Goal: Task Accomplishment & Management: Manage account settings

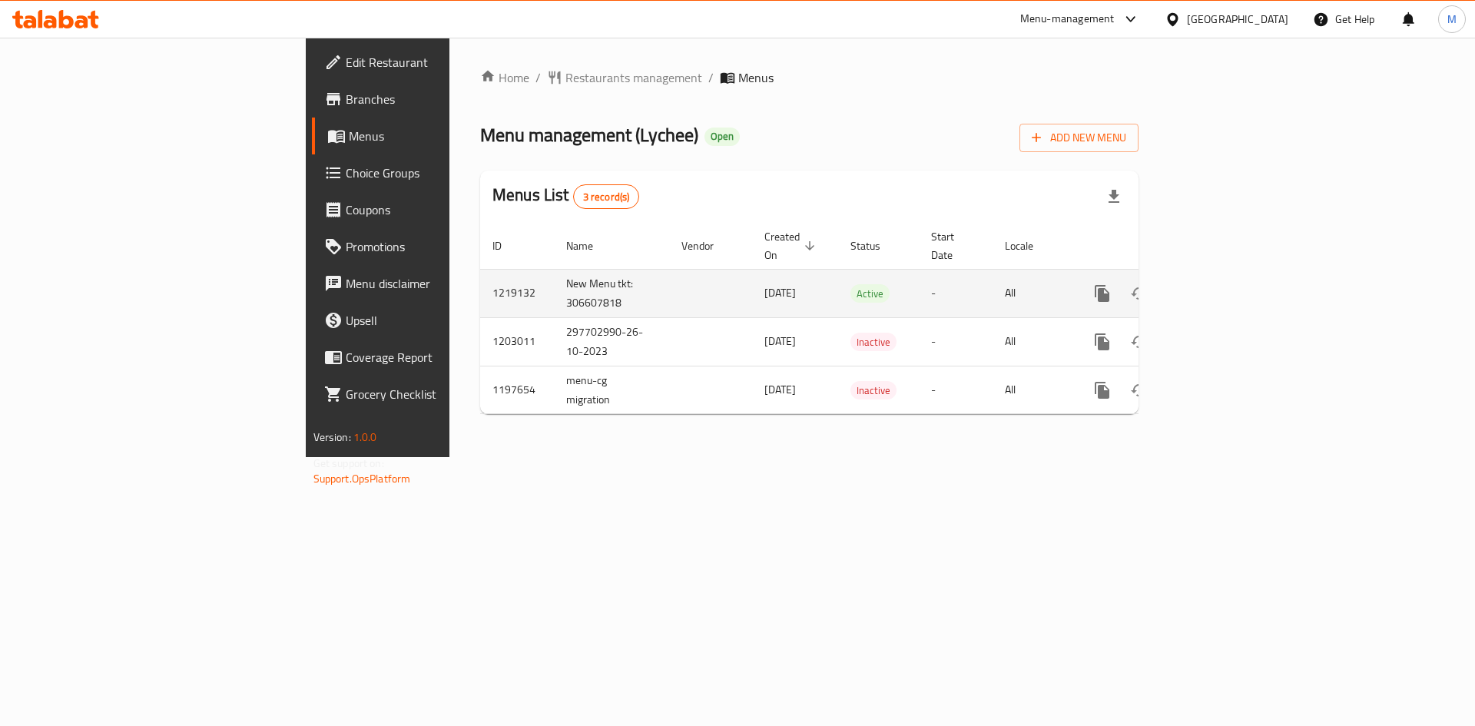
click at [1231, 286] on link "enhanced table" at bounding box center [1212, 293] width 37 height 37
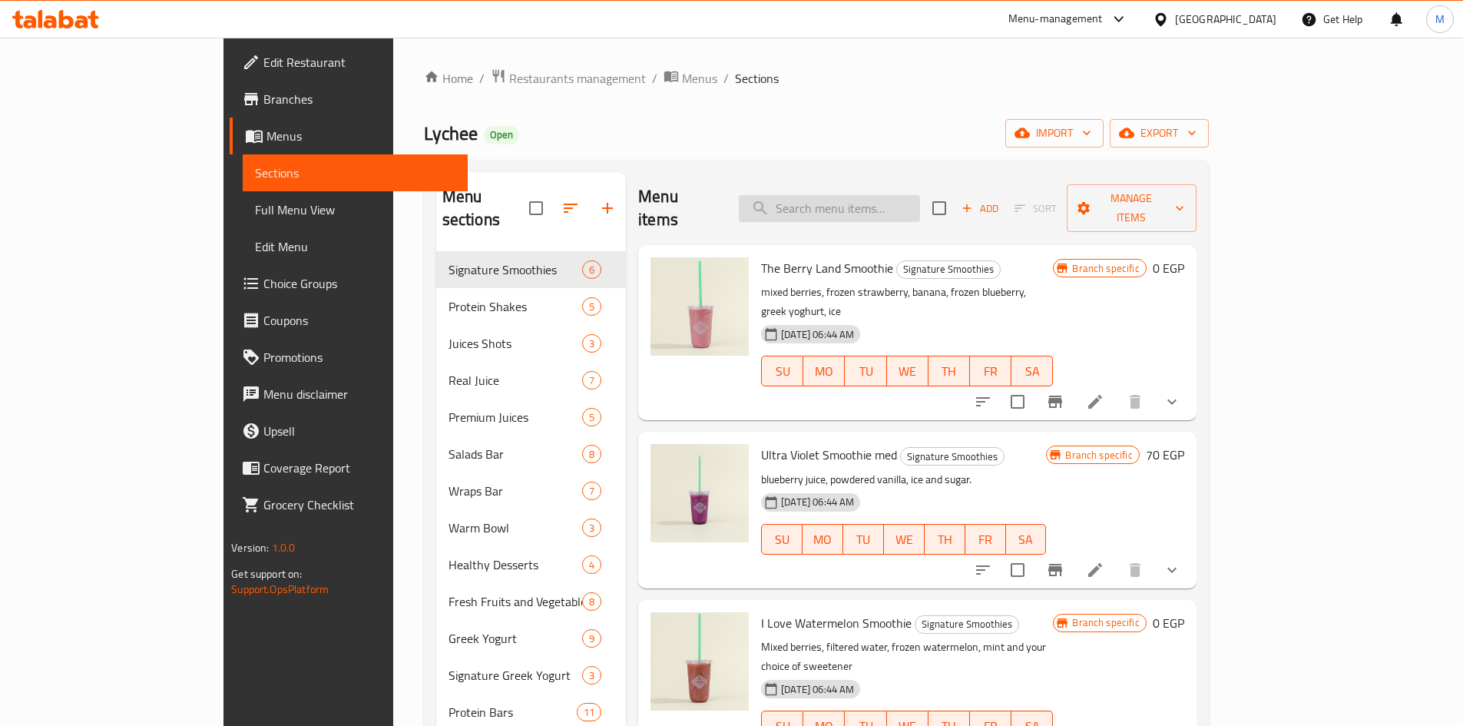
click at [918, 195] on input "search" at bounding box center [829, 208] width 181 height 27
paste input "Toppd Honeycomb Granola"
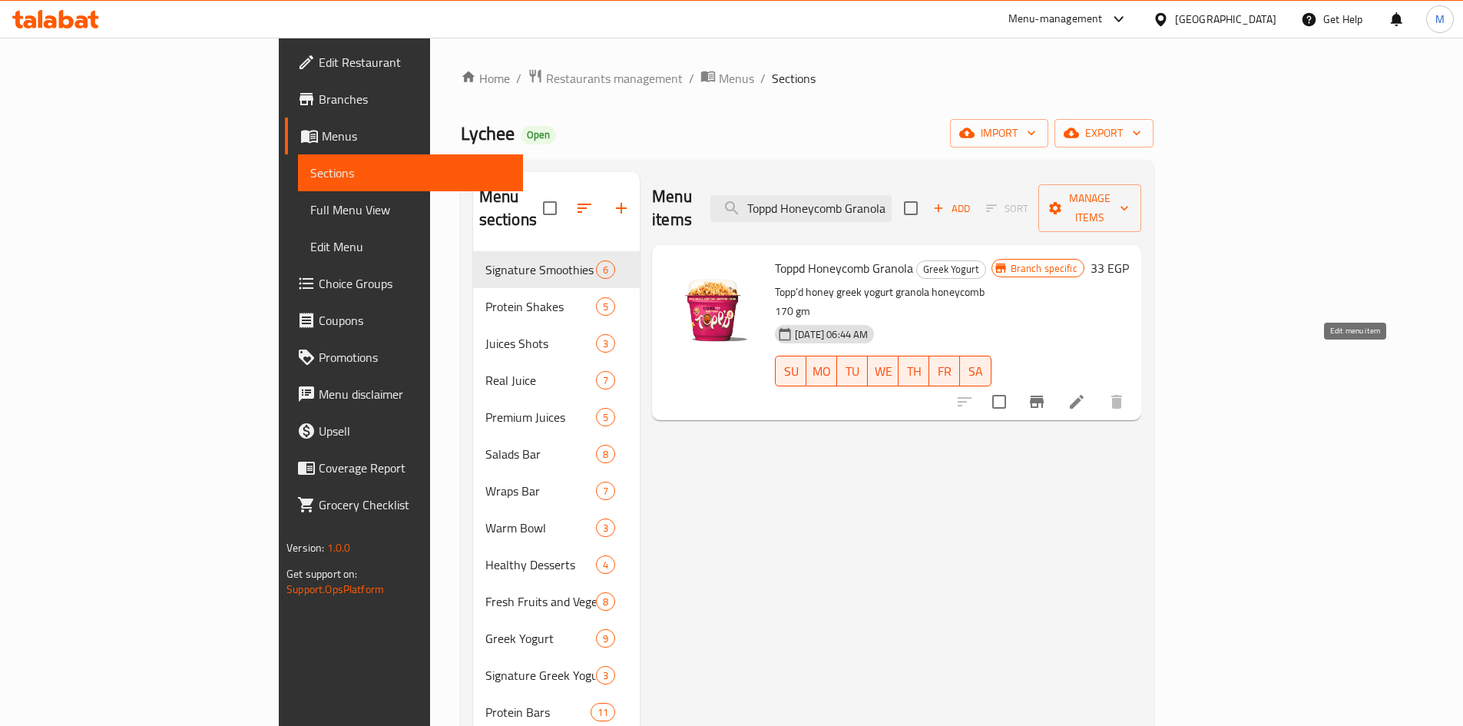
type input "Toppd Honeycomb Granola"
click at [1086, 392] on icon at bounding box center [1076, 401] width 18 height 18
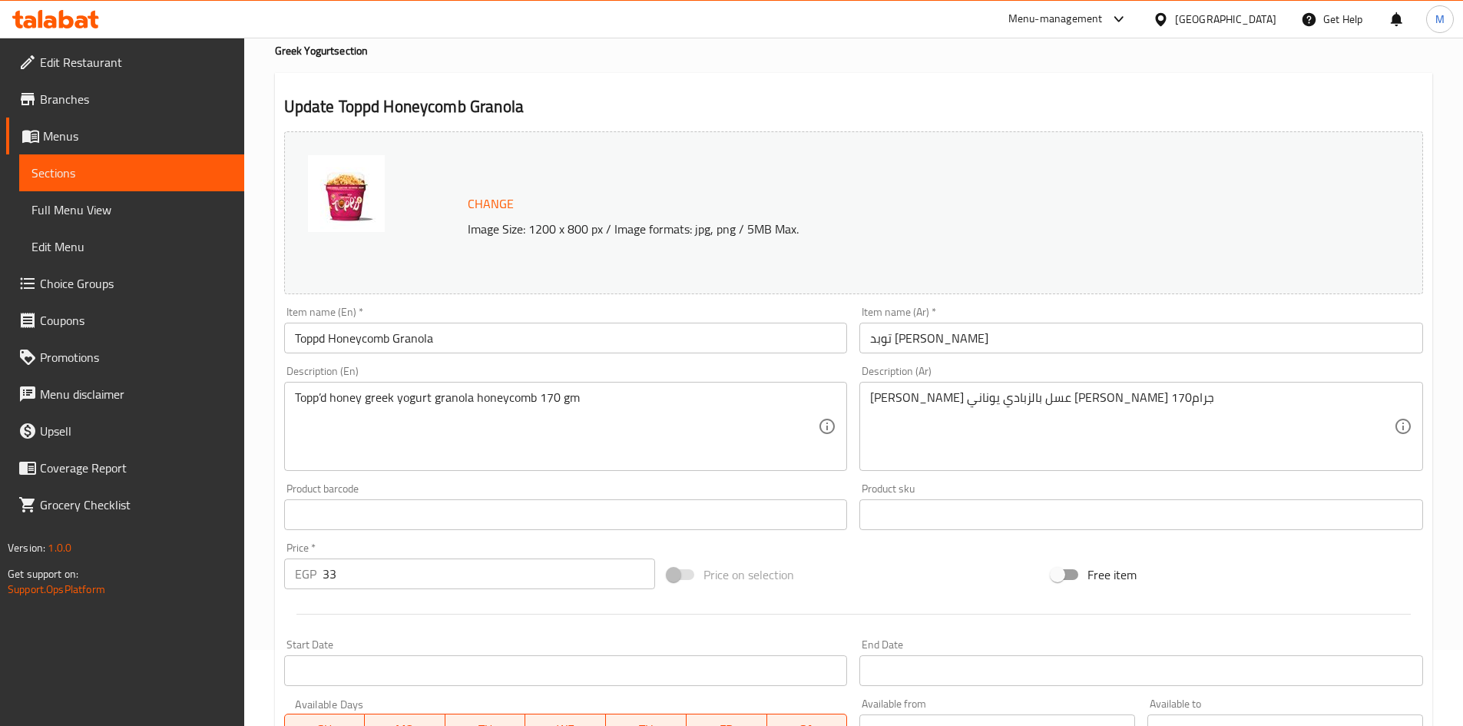
scroll to position [74, 0]
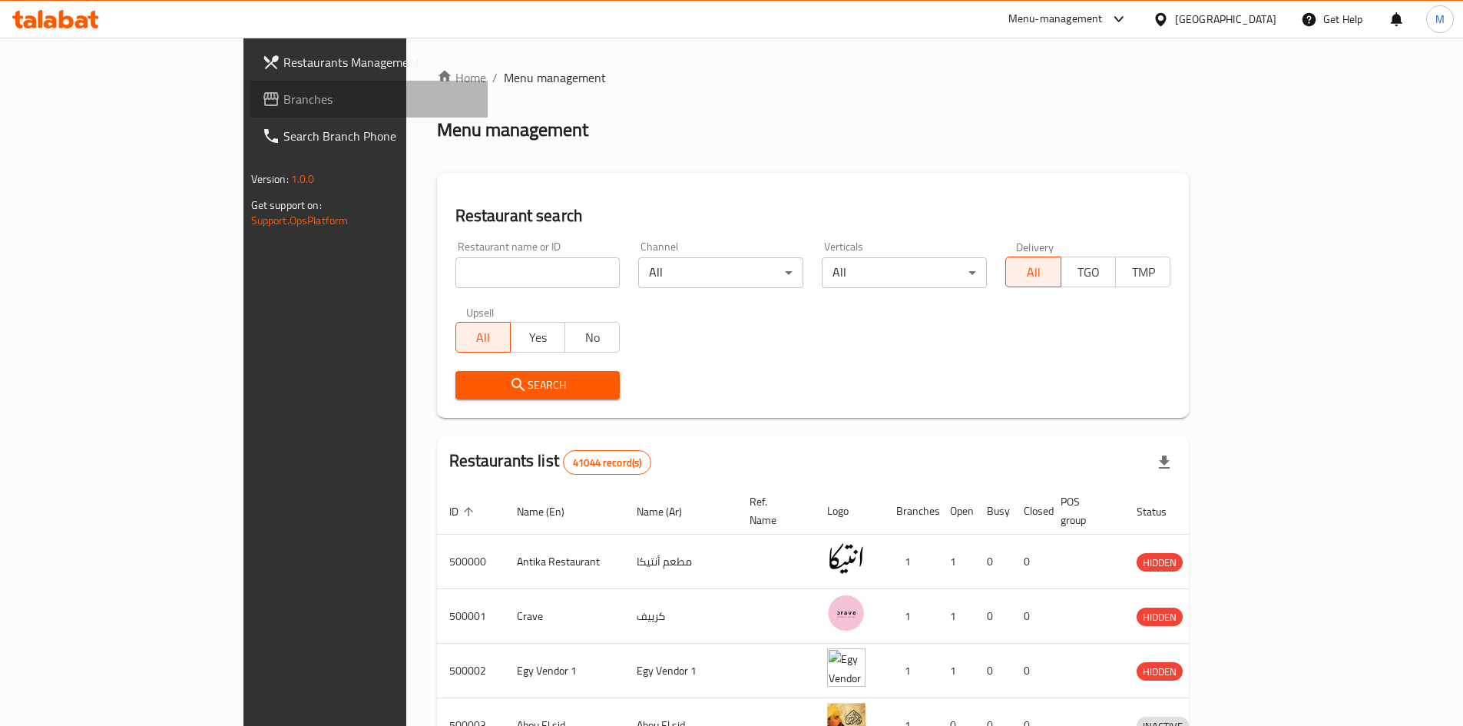
click at [283, 100] on span "Branches" at bounding box center [379, 99] width 192 height 18
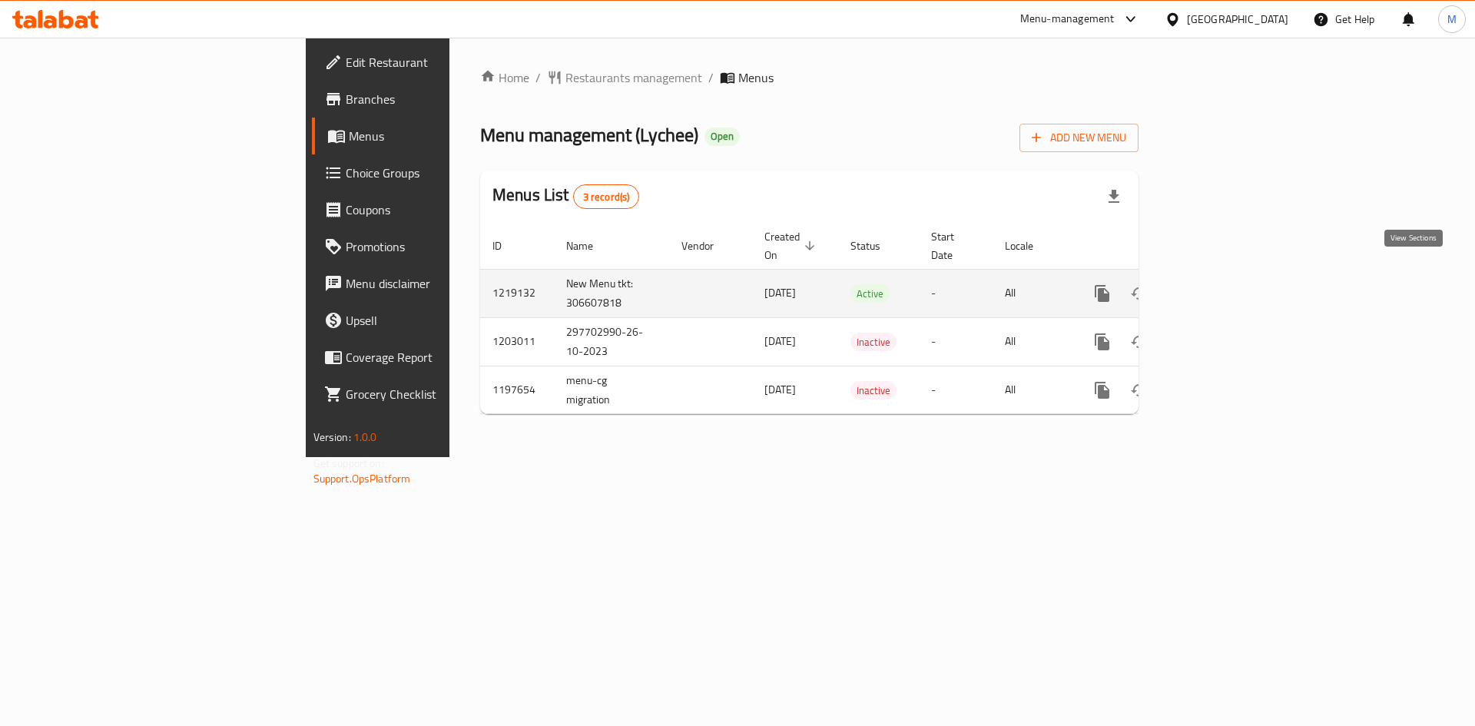
click at [1231, 275] on link "enhanced table" at bounding box center [1212, 293] width 37 height 37
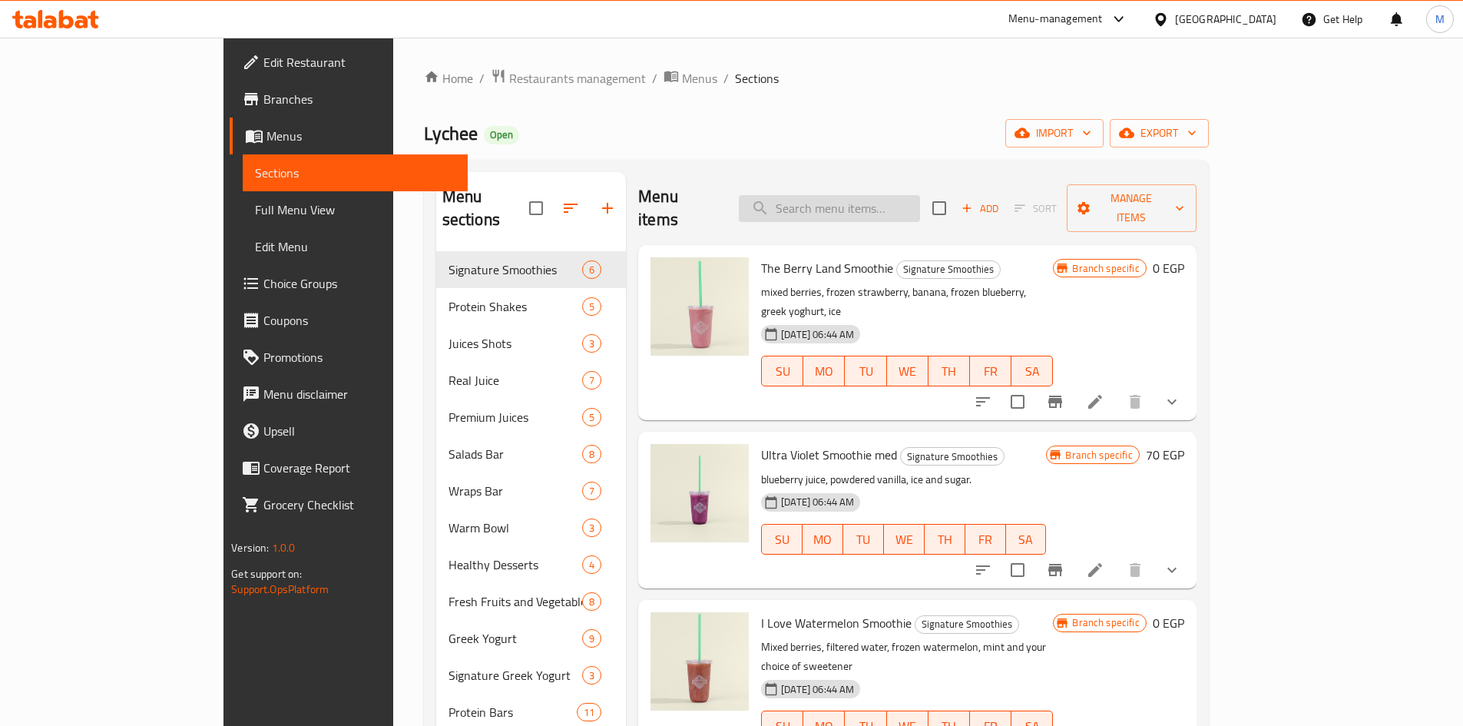
click at [911, 204] on input "search" at bounding box center [829, 208] width 181 height 27
paste input "Toppd Honeycomb Granola"
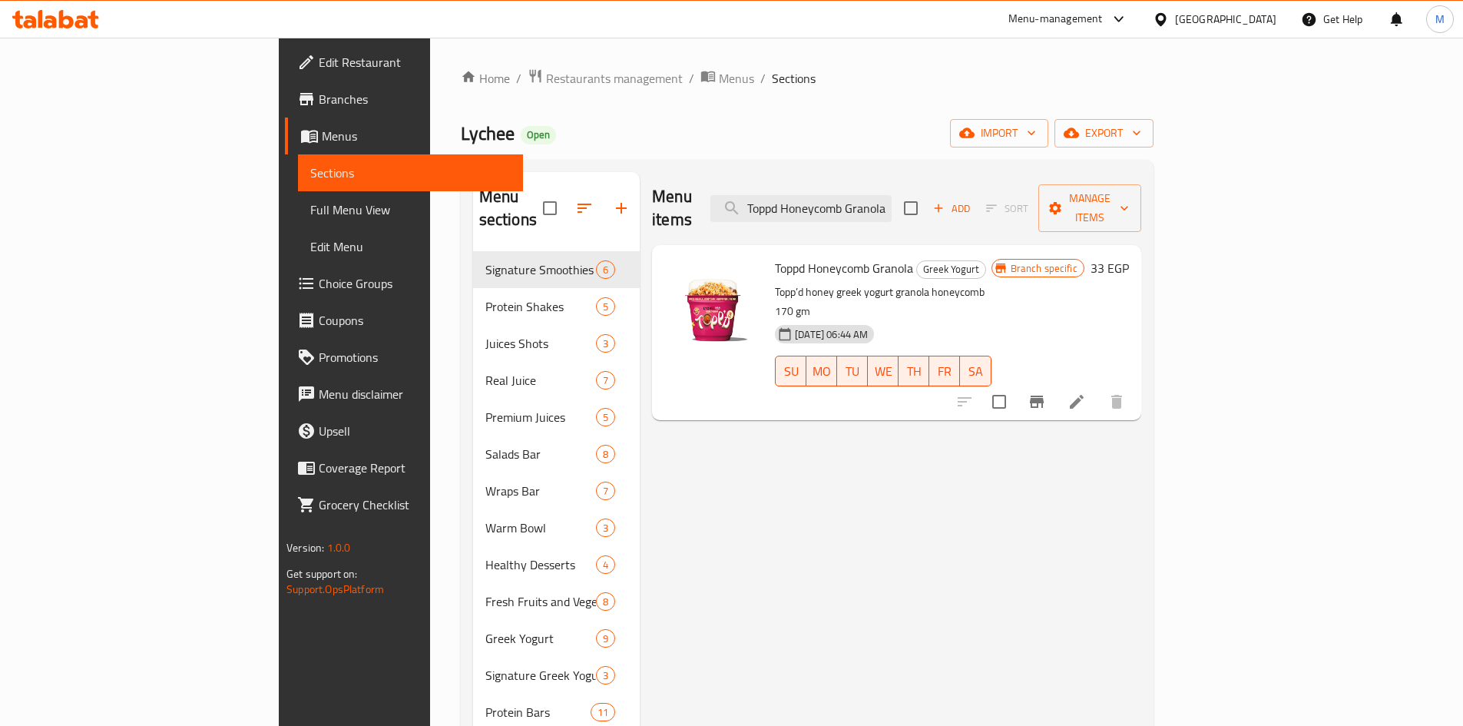
type input "Toppd Honeycomb Granola"
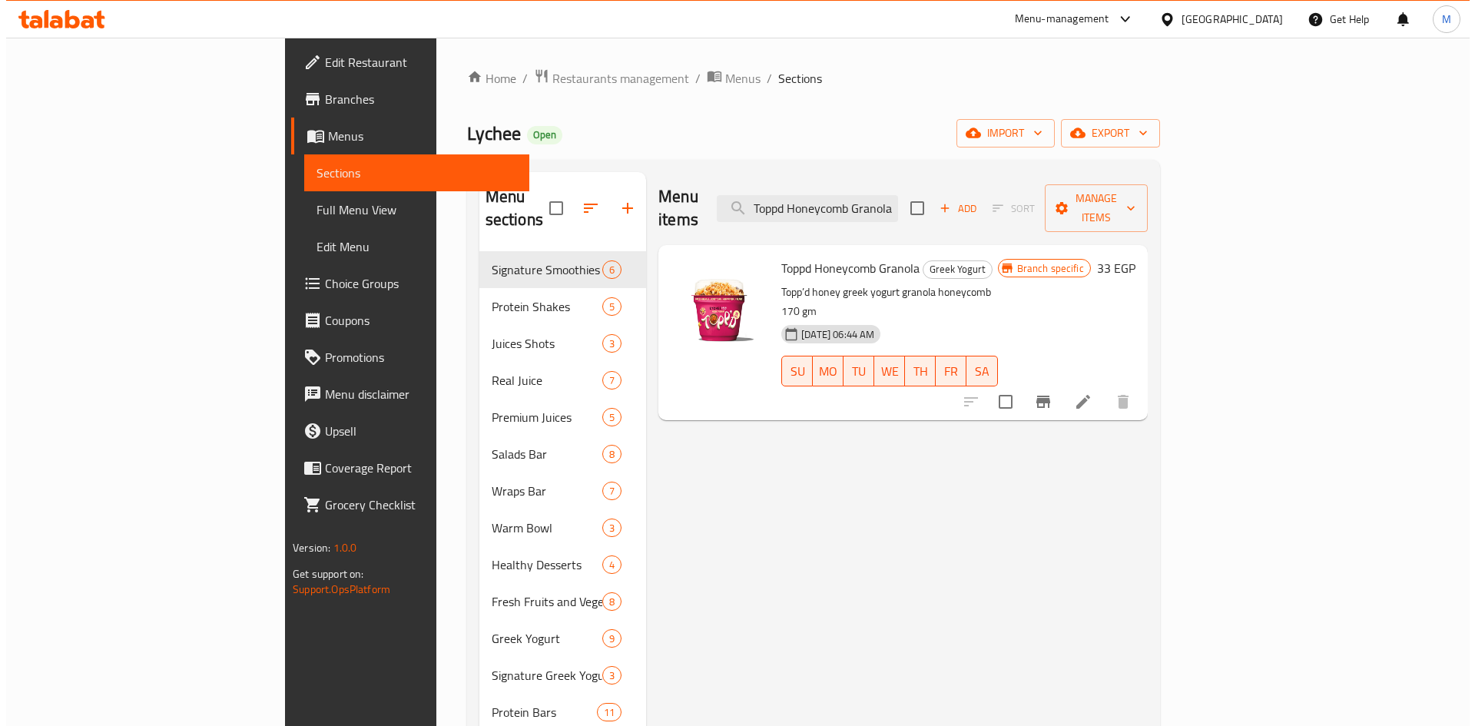
scroll to position [0, 0]
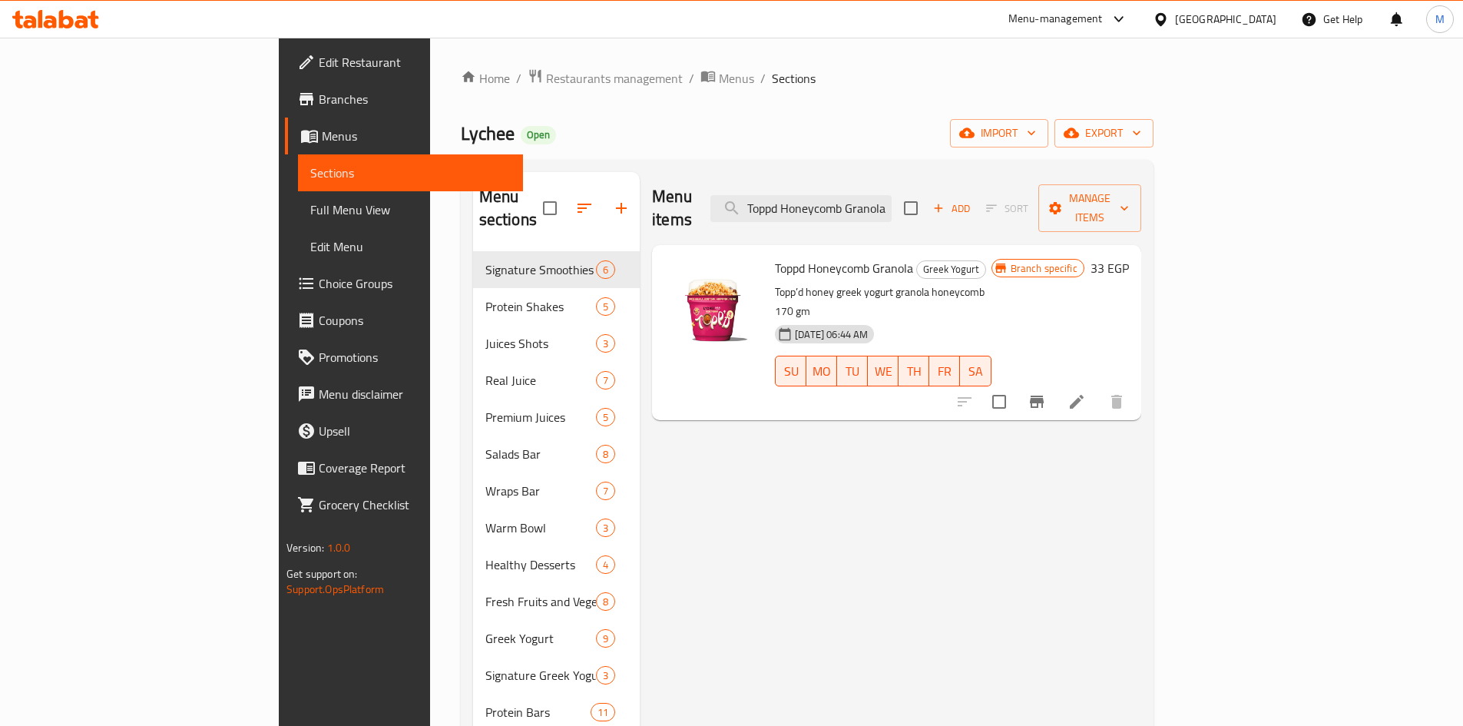
click at [1046, 392] on icon "Branch-specific-item" at bounding box center [1037, 401] width 18 height 18
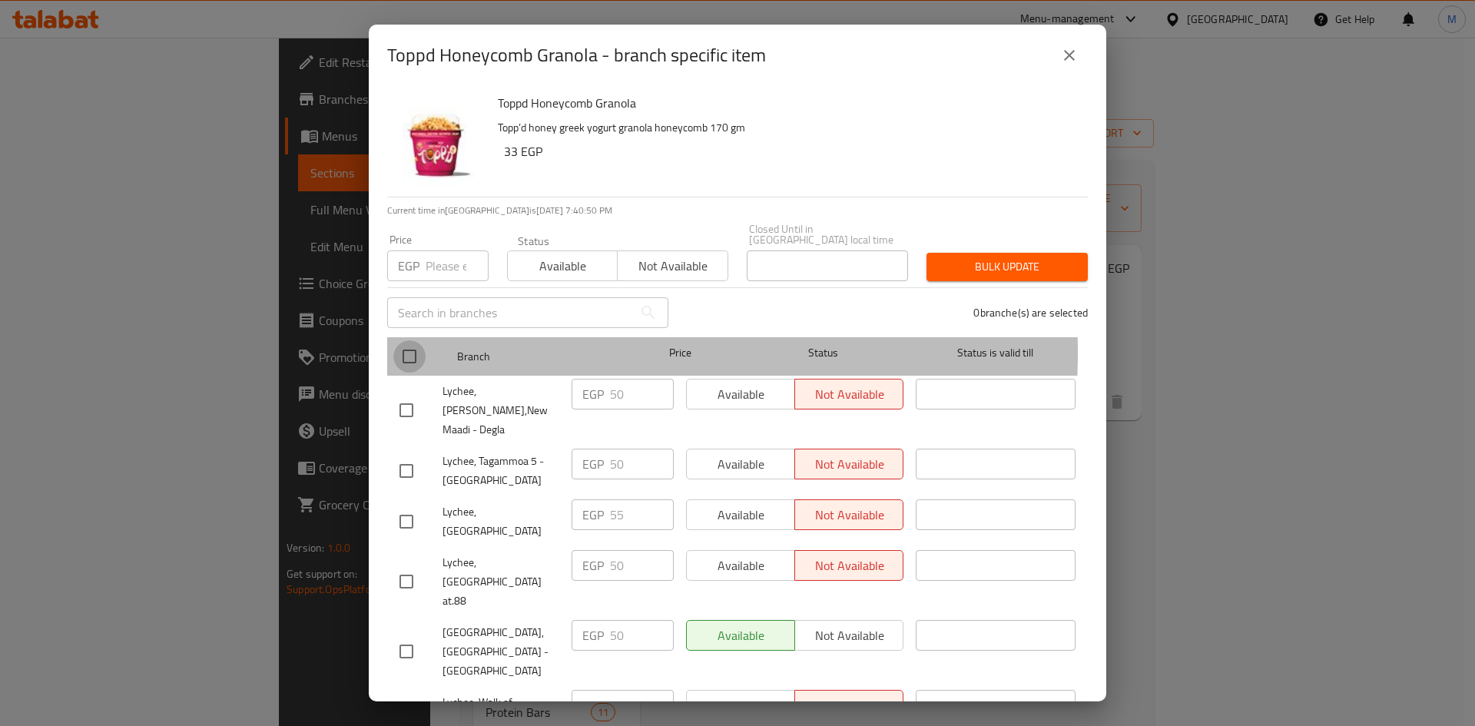
click at [409, 341] on input "checkbox" at bounding box center [409, 356] width 32 height 32
checkbox input "true"
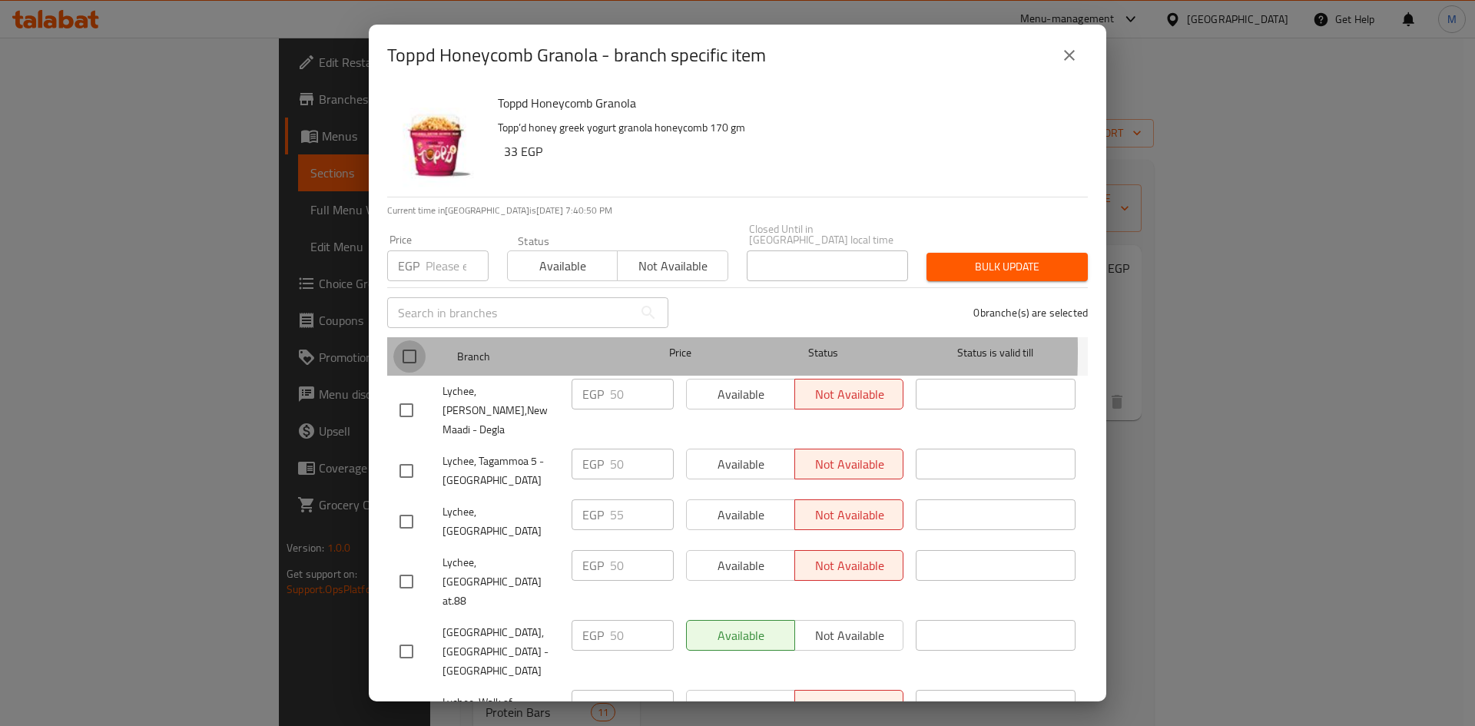
checkbox input "true"
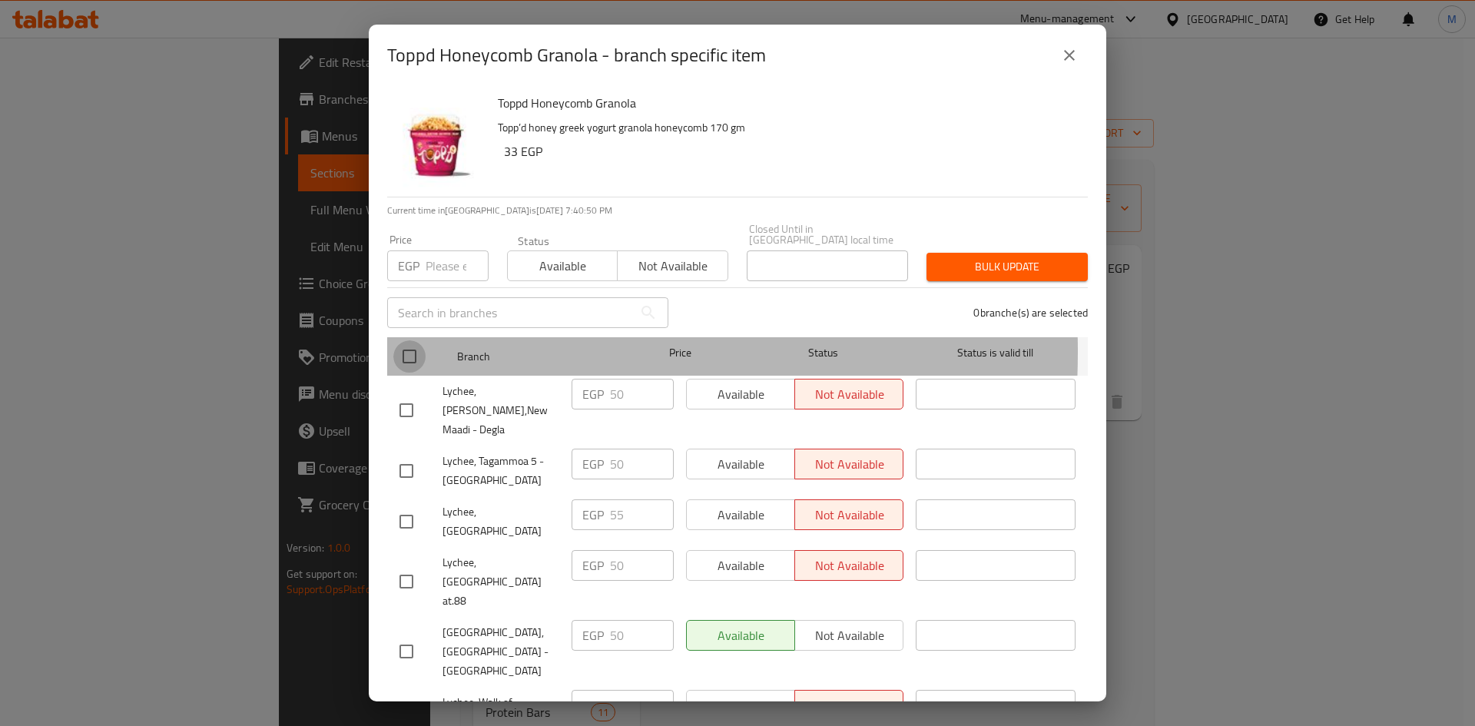
checkbox input "true"
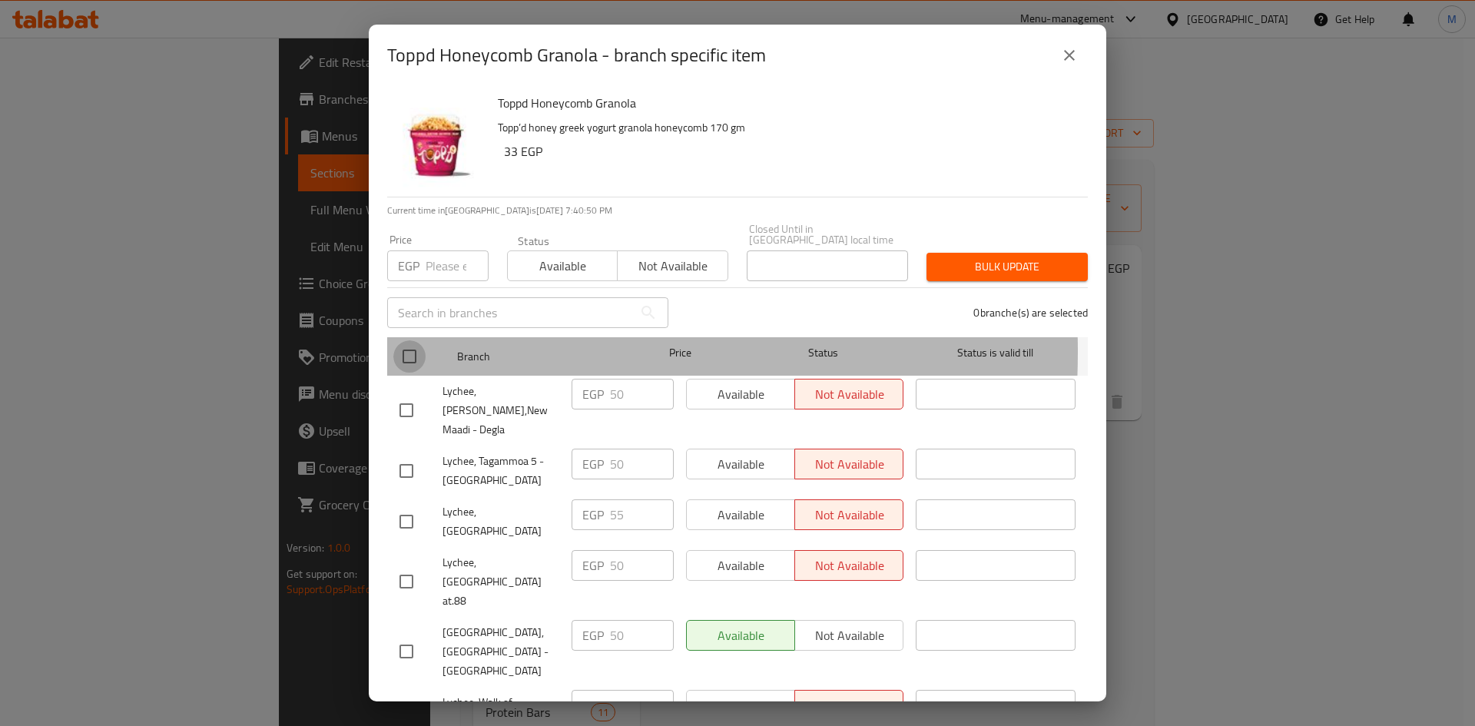
checkbox input "true"
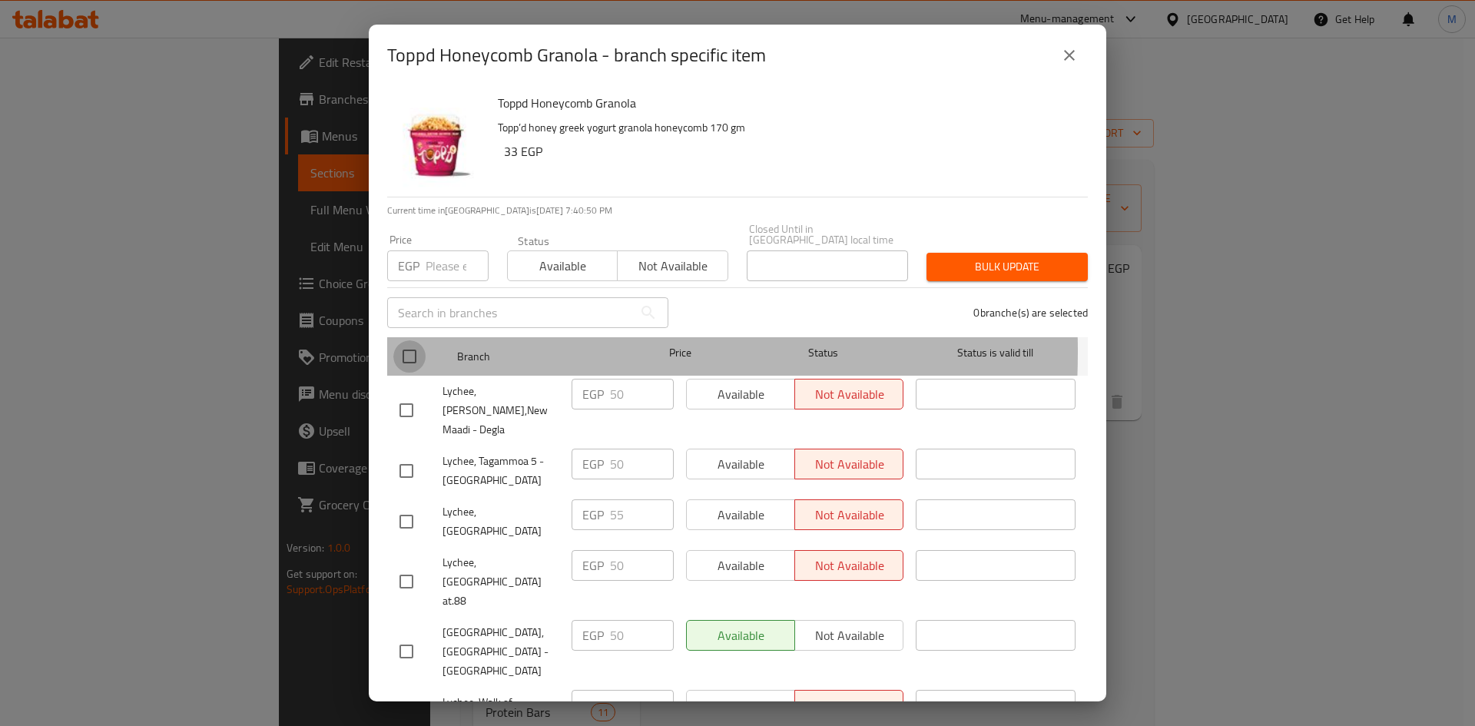
checkbox input "true"
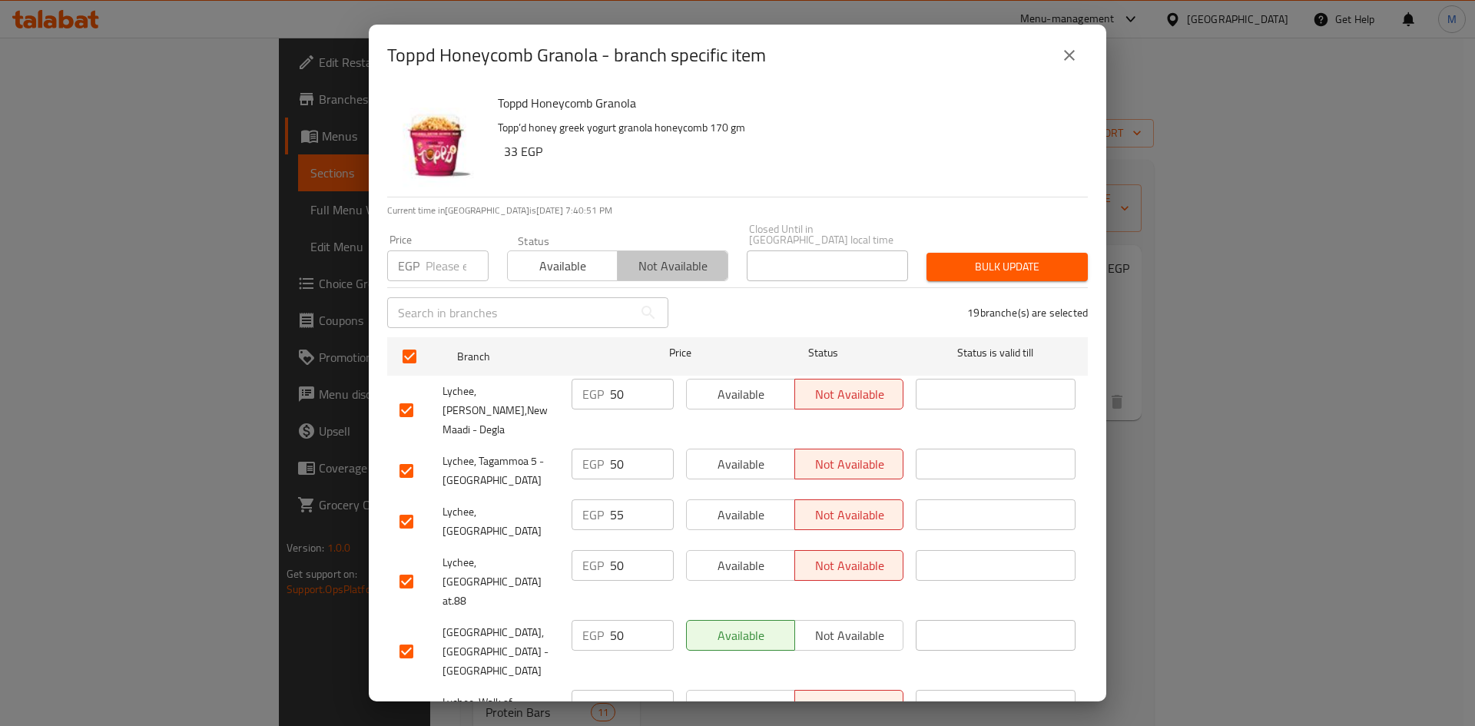
click at [659, 255] on span "Not available" at bounding box center [673, 266] width 98 height 22
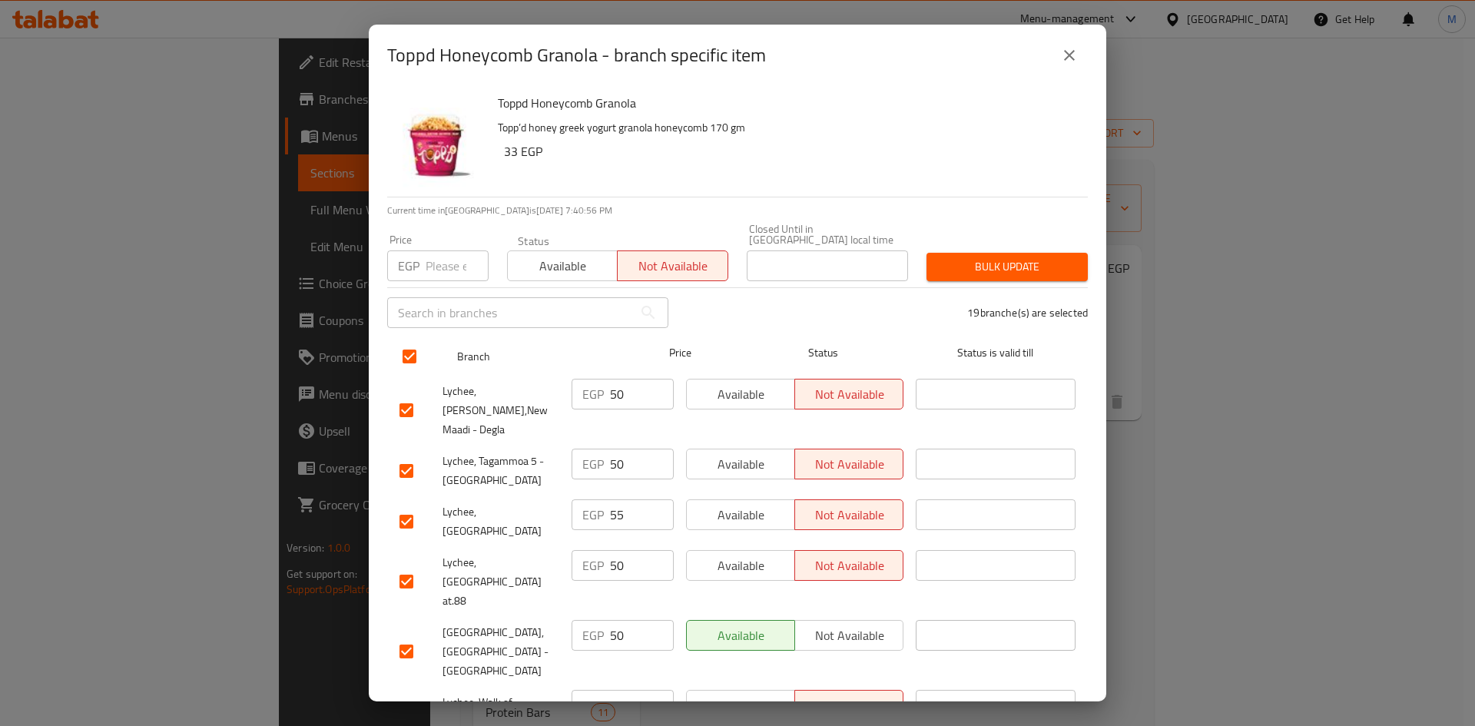
click at [409, 353] on input "checkbox" at bounding box center [409, 356] width 32 height 32
checkbox input "false"
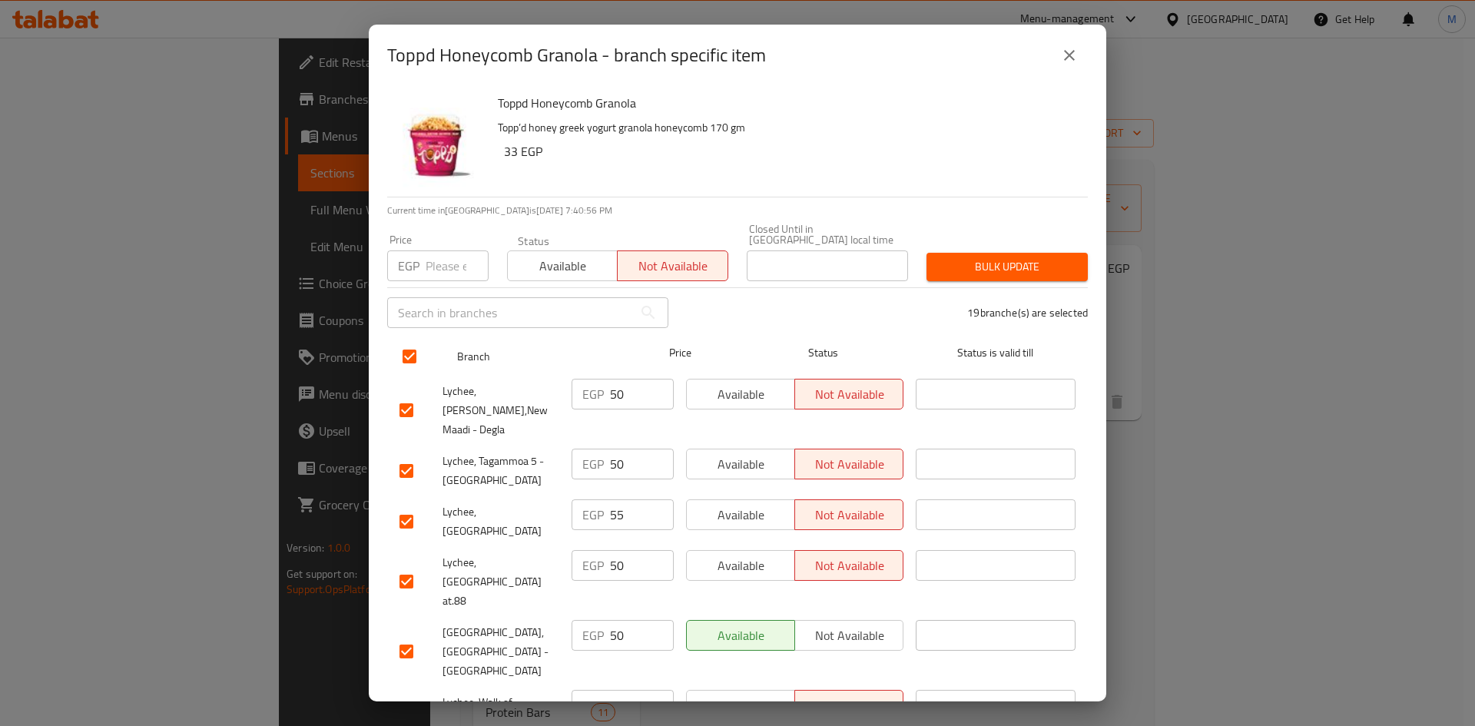
checkbox input "false"
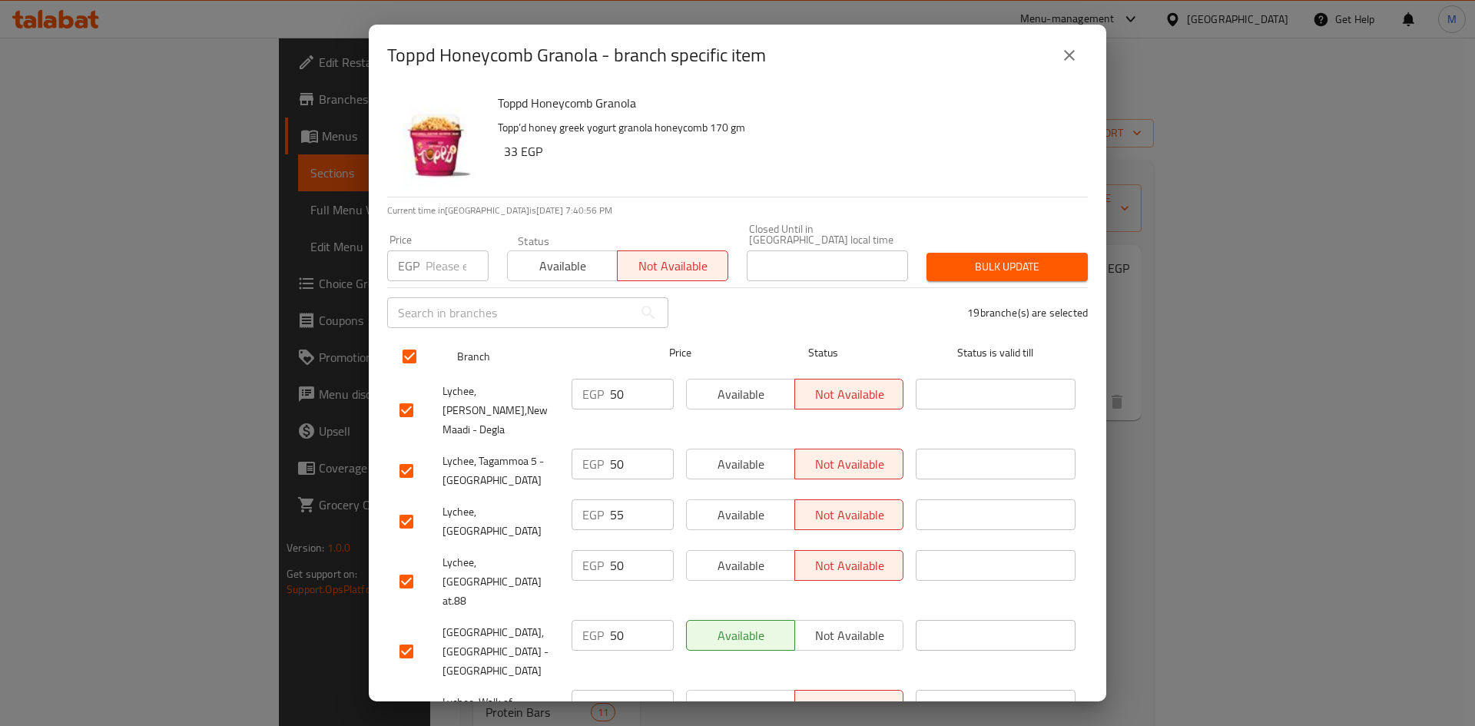
checkbox input "false"
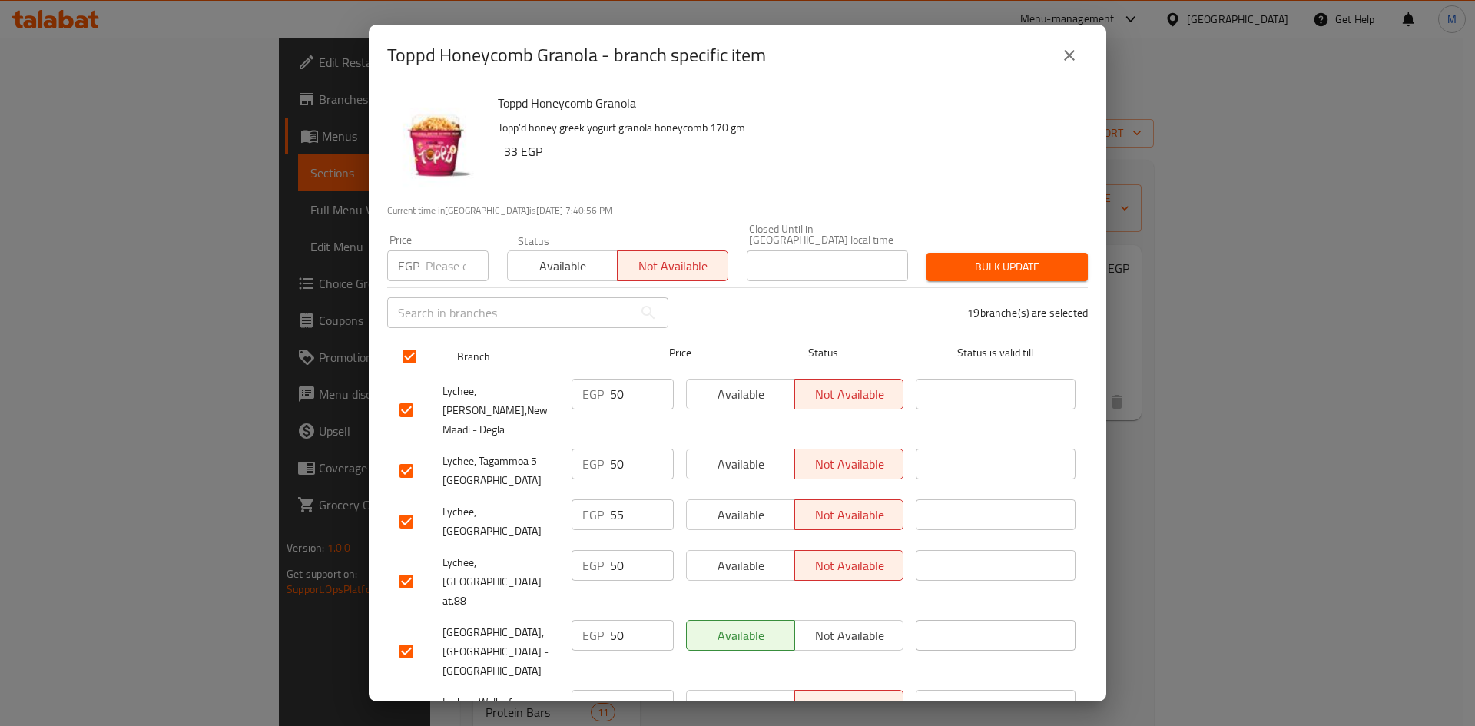
checkbox input "false"
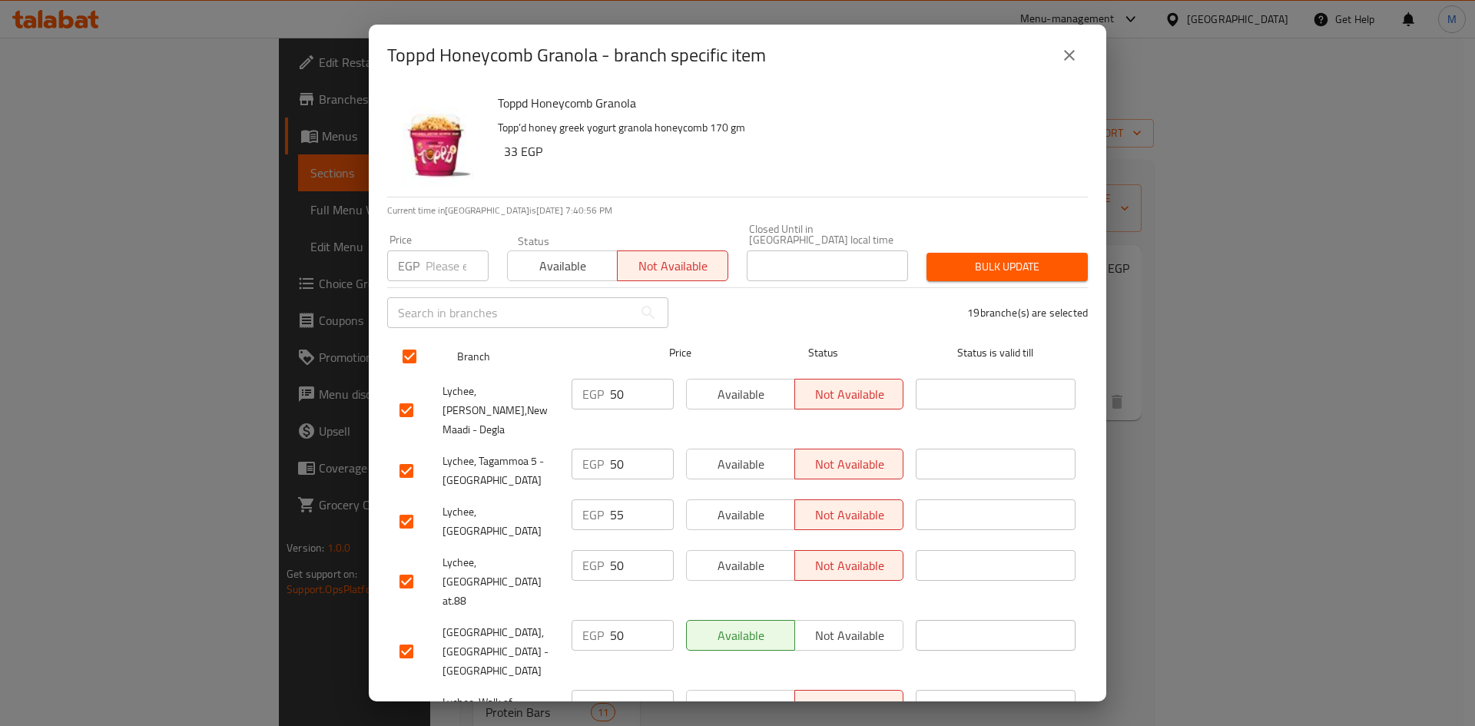
checkbox input "false"
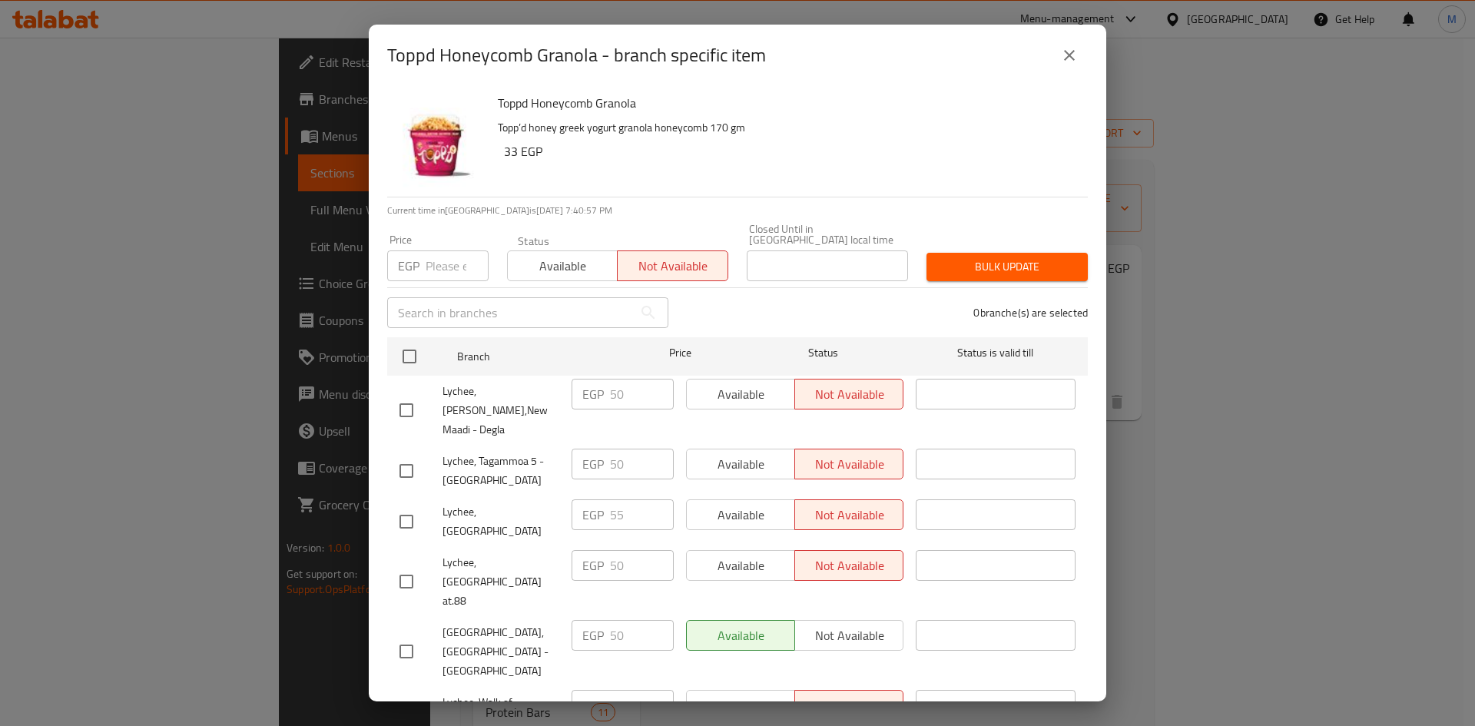
click at [1071, 54] on icon "close" at bounding box center [1069, 55] width 11 height 11
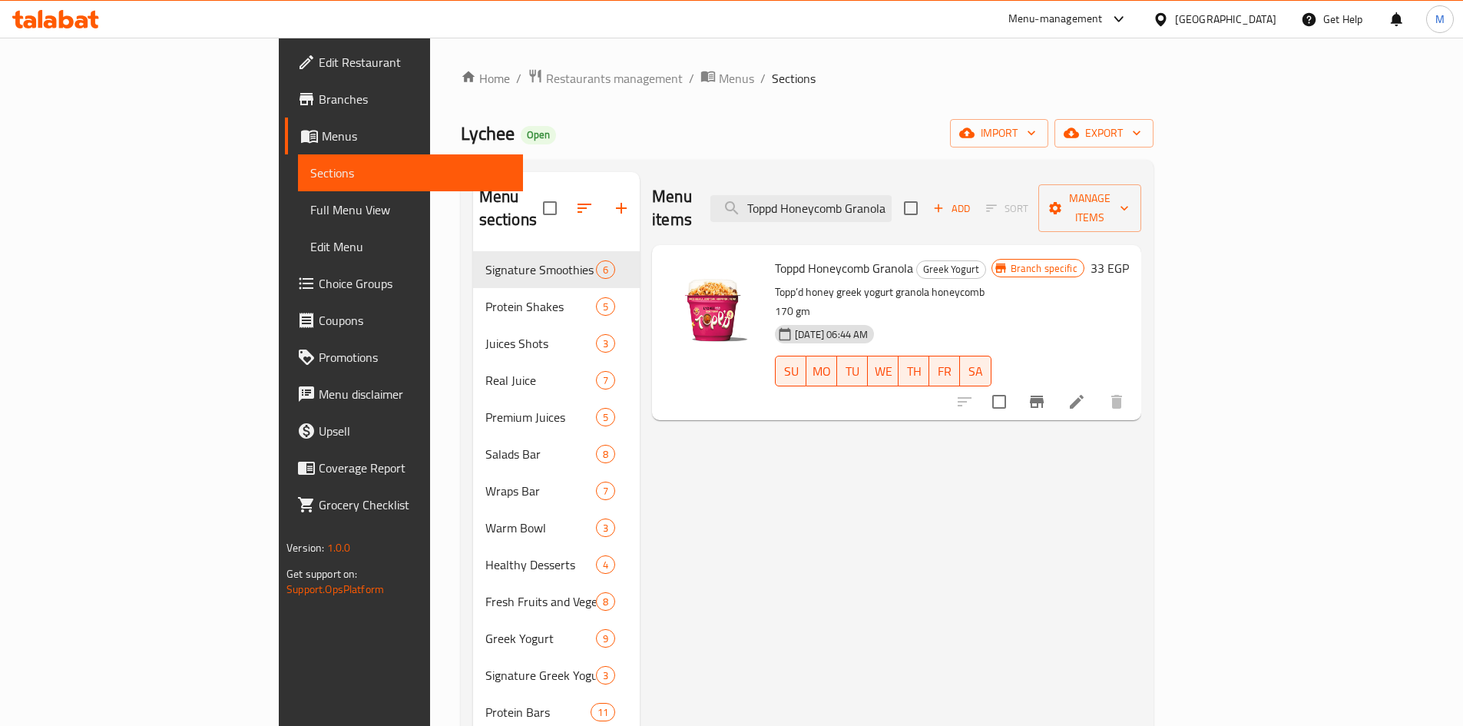
click at [1253, 22] on div "[GEOGRAPHIC_DATA]" at bounding box center [1225, 19] width 101 height 17
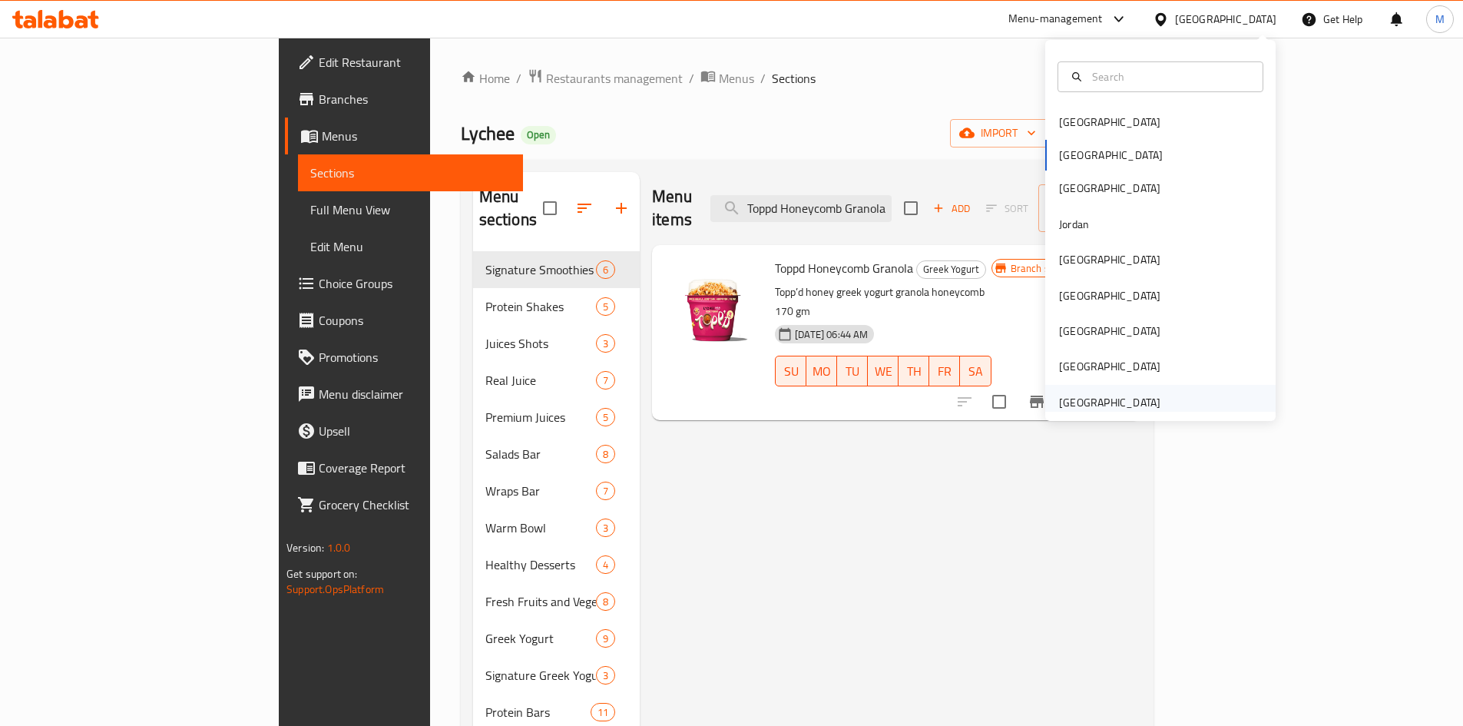
click at [1100, 410] on div "United Arab Emirates" at bounding box center [1109, 402] width 101 height 17
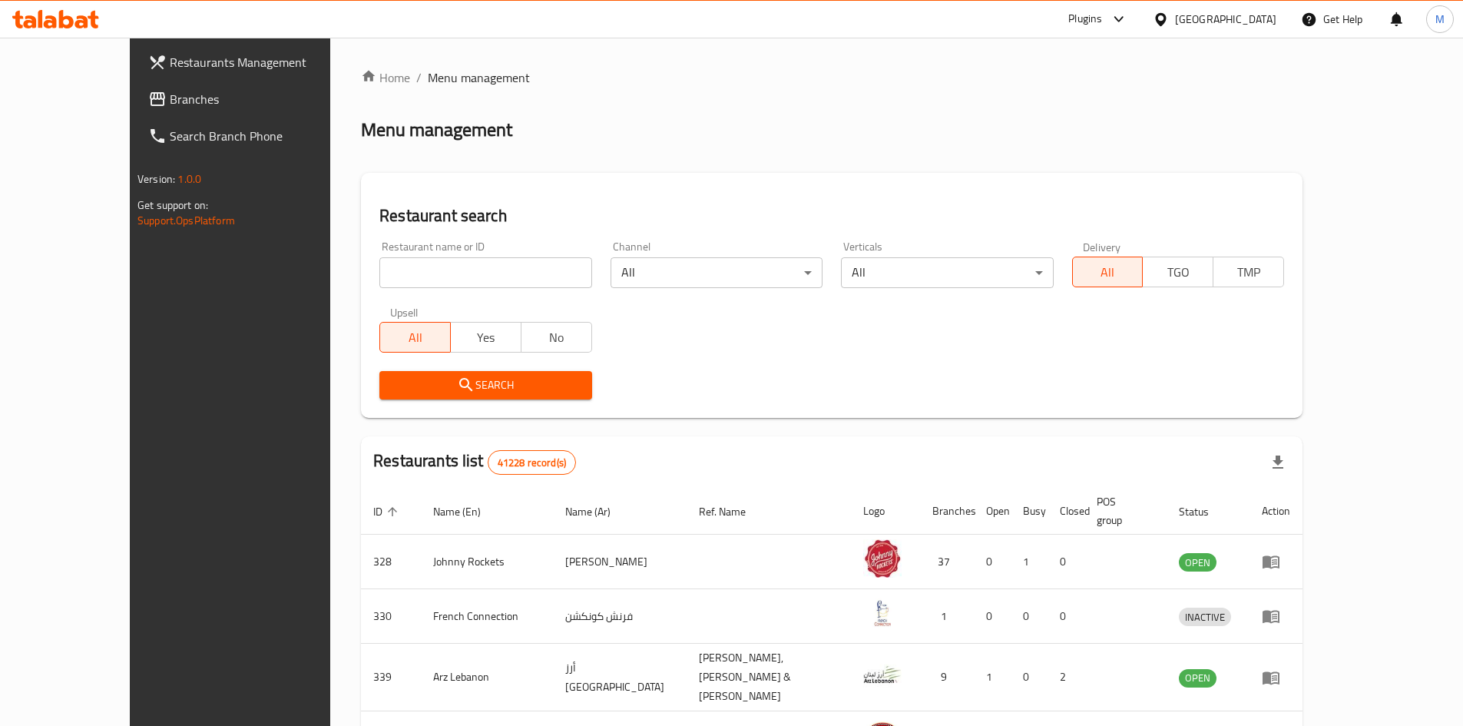
click at [170, 104] on span "Branches" at bounding box center [266, 99] width 192 height 18
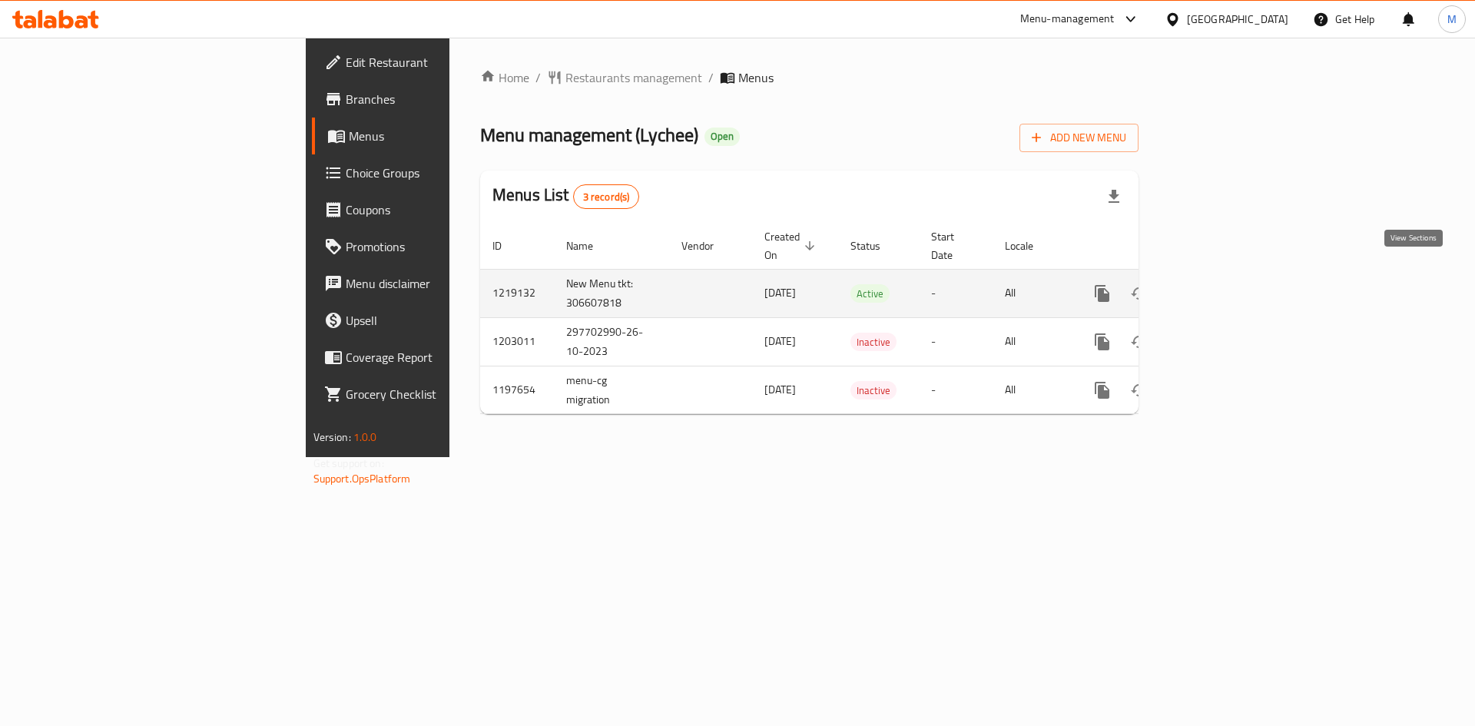
click at [1231, 281] on link "enhanced table" at bounding box center [1212, 293] width 37 height 37
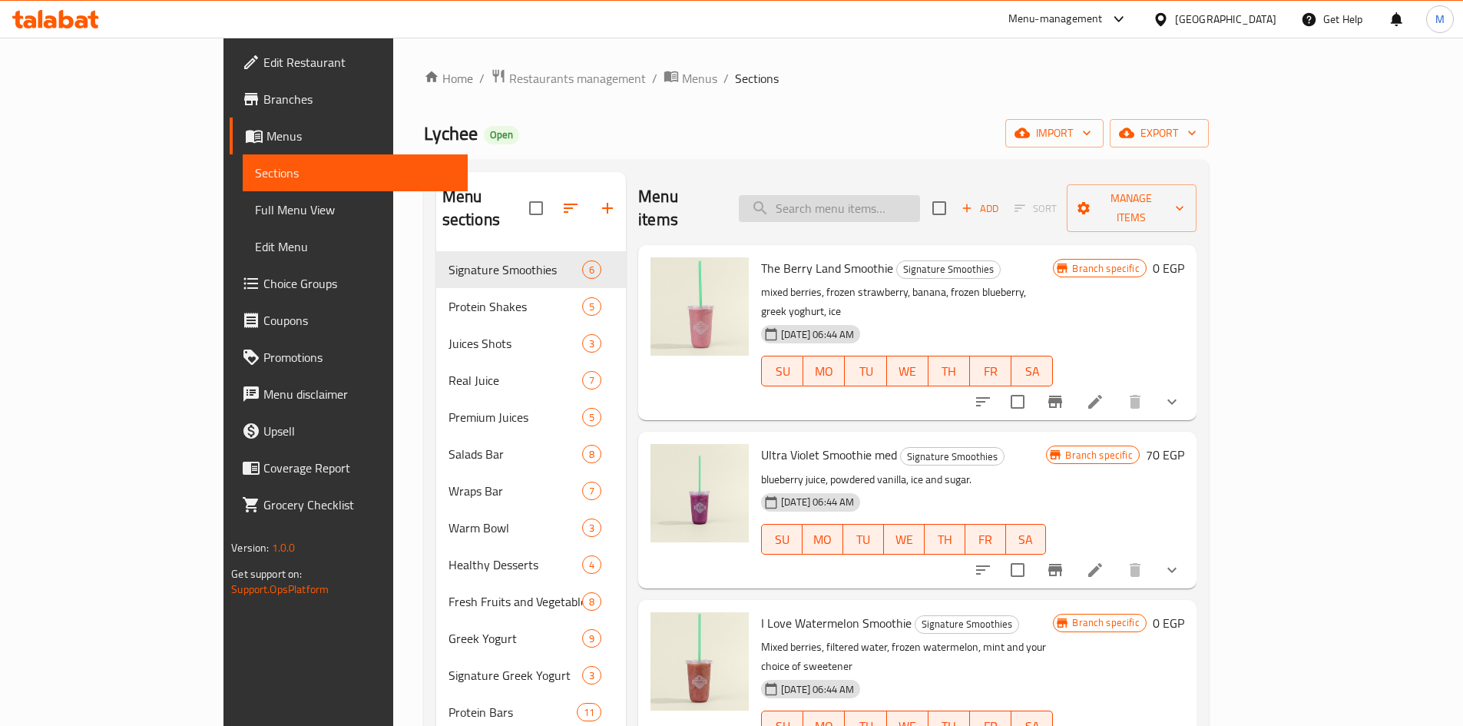
click at [885, 202] on input "search" at bounding box center [829, 208] width 181 height 27
paste input "Toppd Honeycomb Granola"
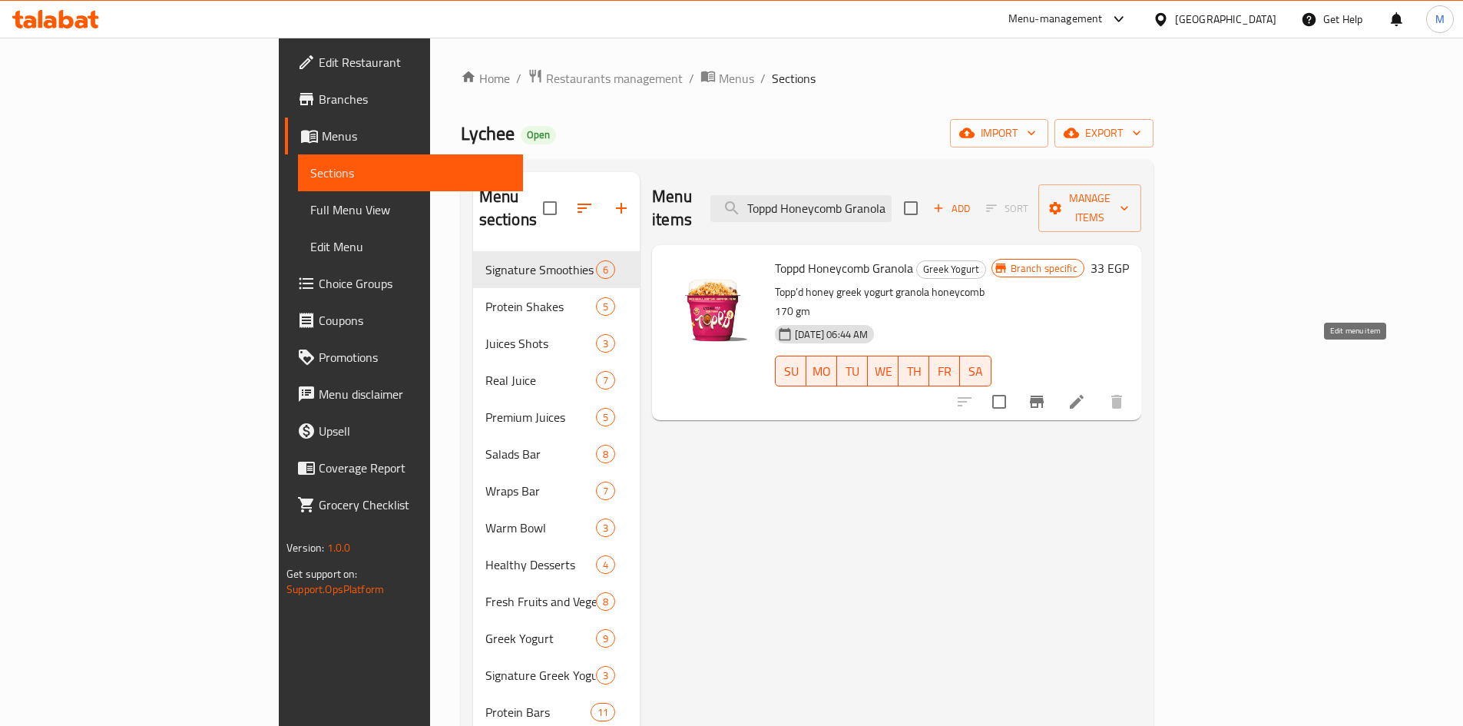
type input "Toppd Honeycomb Granola"
click at [1086, 392] on icon at bounding box center [1076, 401] width 18 height 18
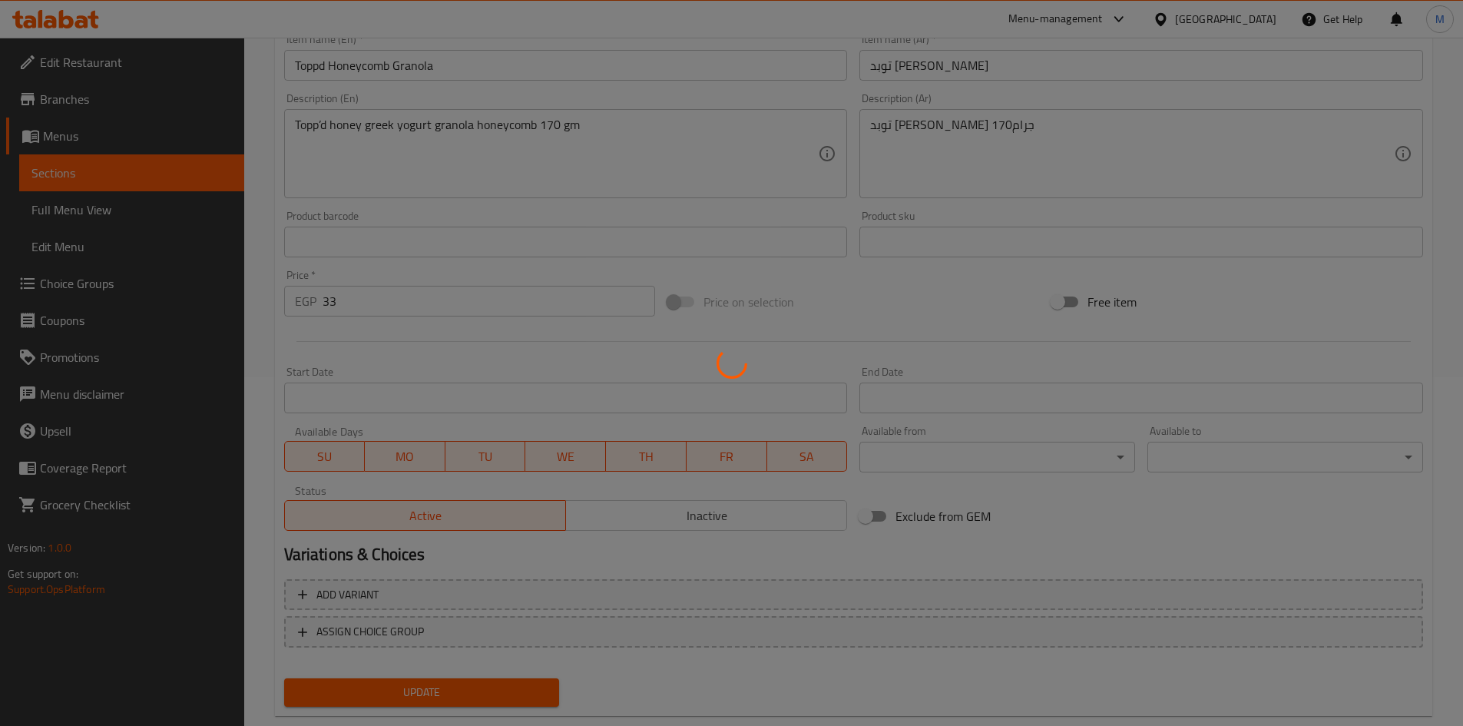
scroll to position [382, 0]
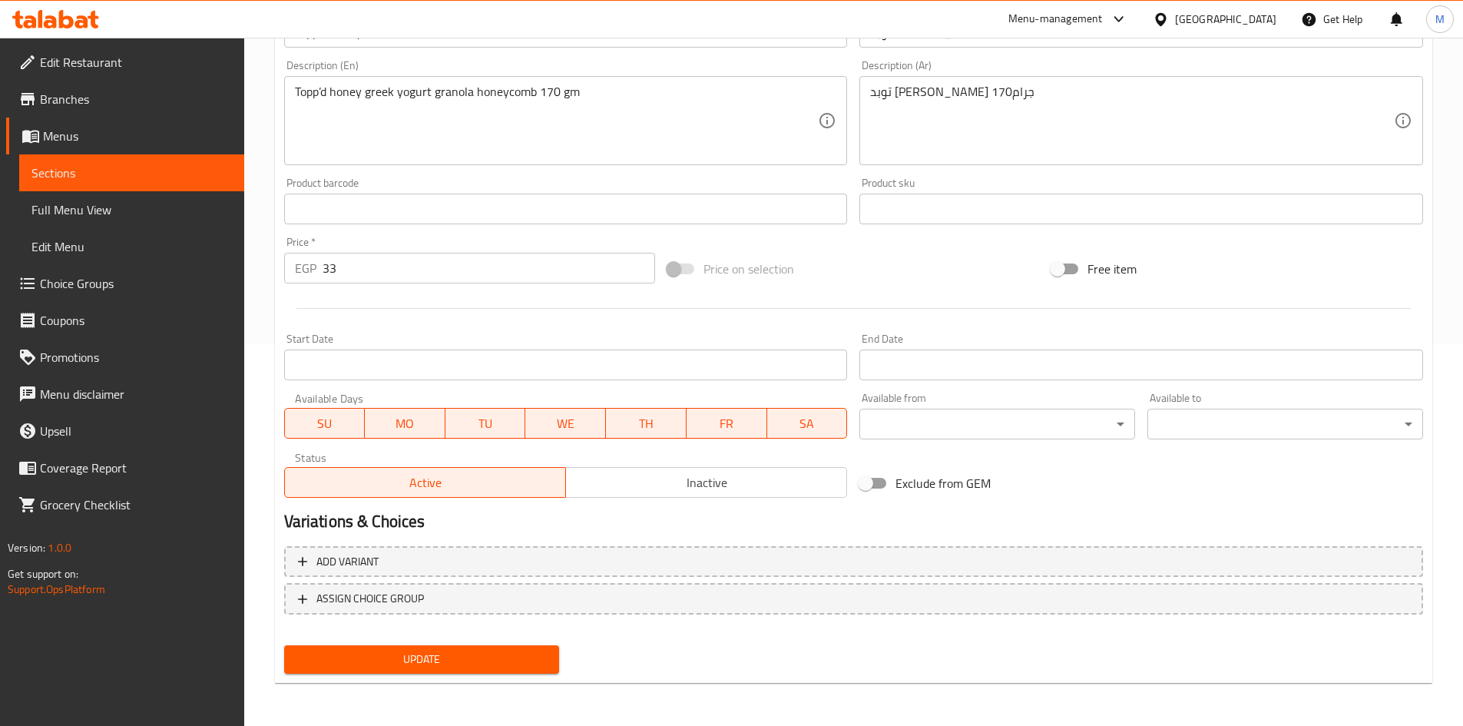
click at [1369, 344] on body "​ Menu-management Egypt Get Help M Edit Restaurant Branches Menus Sections Full…" at bounding box center [731, 0] width 1463 height 688
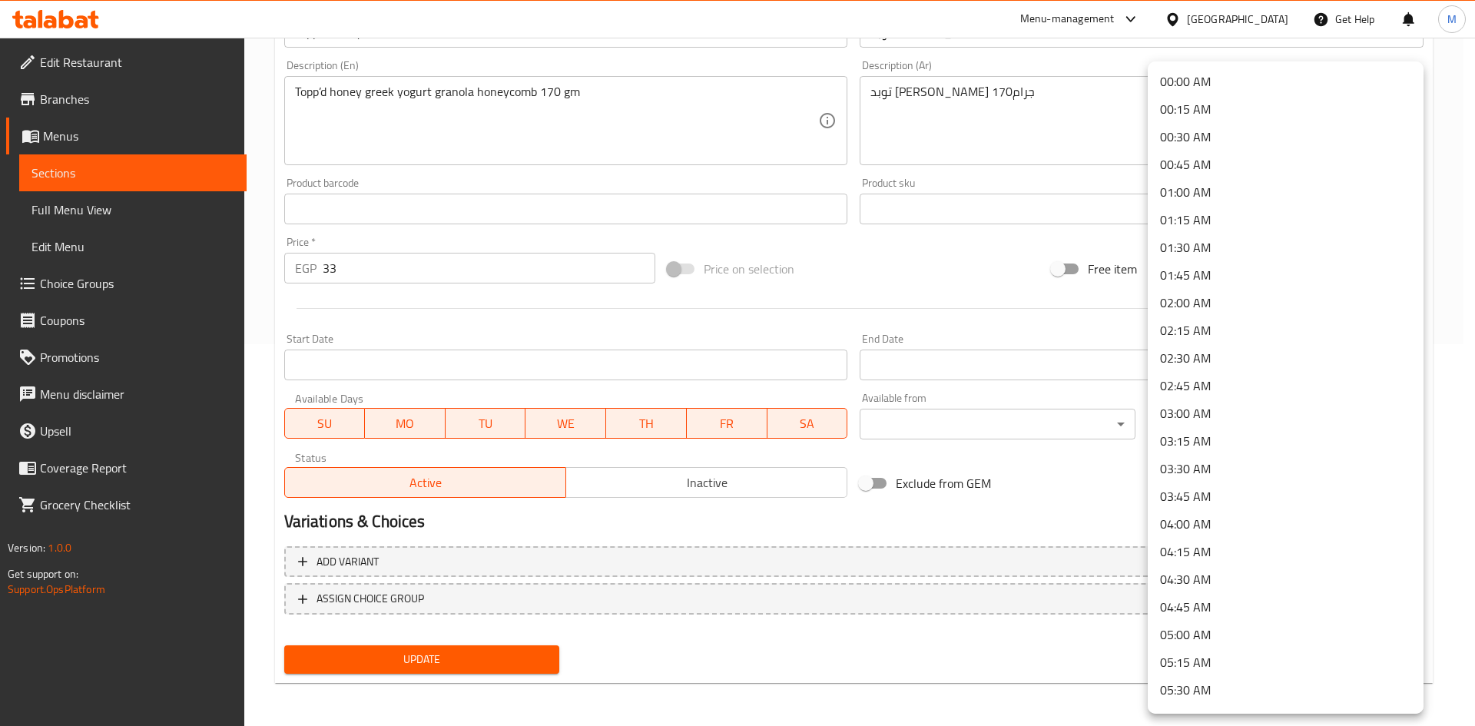
click at [1035, 520] on div at bounding box center [737, 363] width 1475 height 726
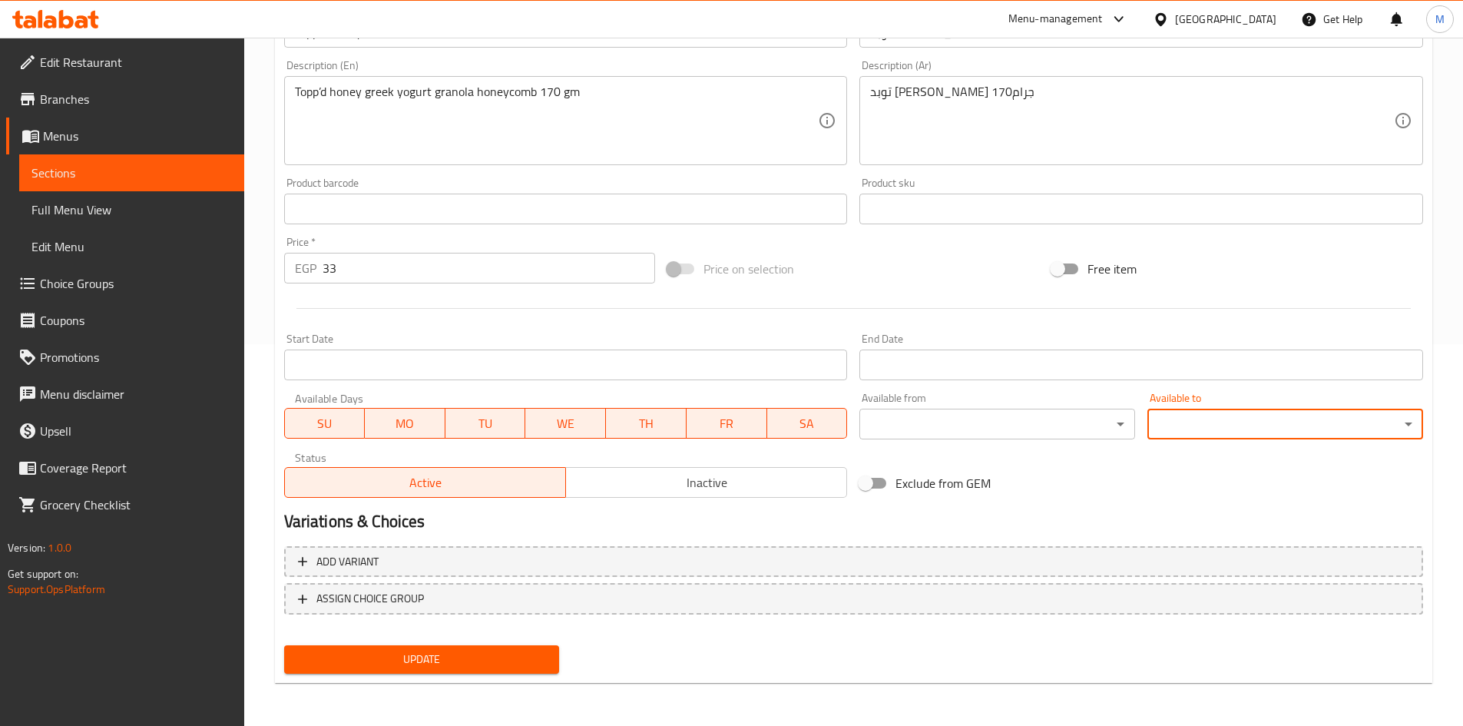
click at [960, 355] on input "Start Date" at bounding box center [1141, 364] width 564 height 31
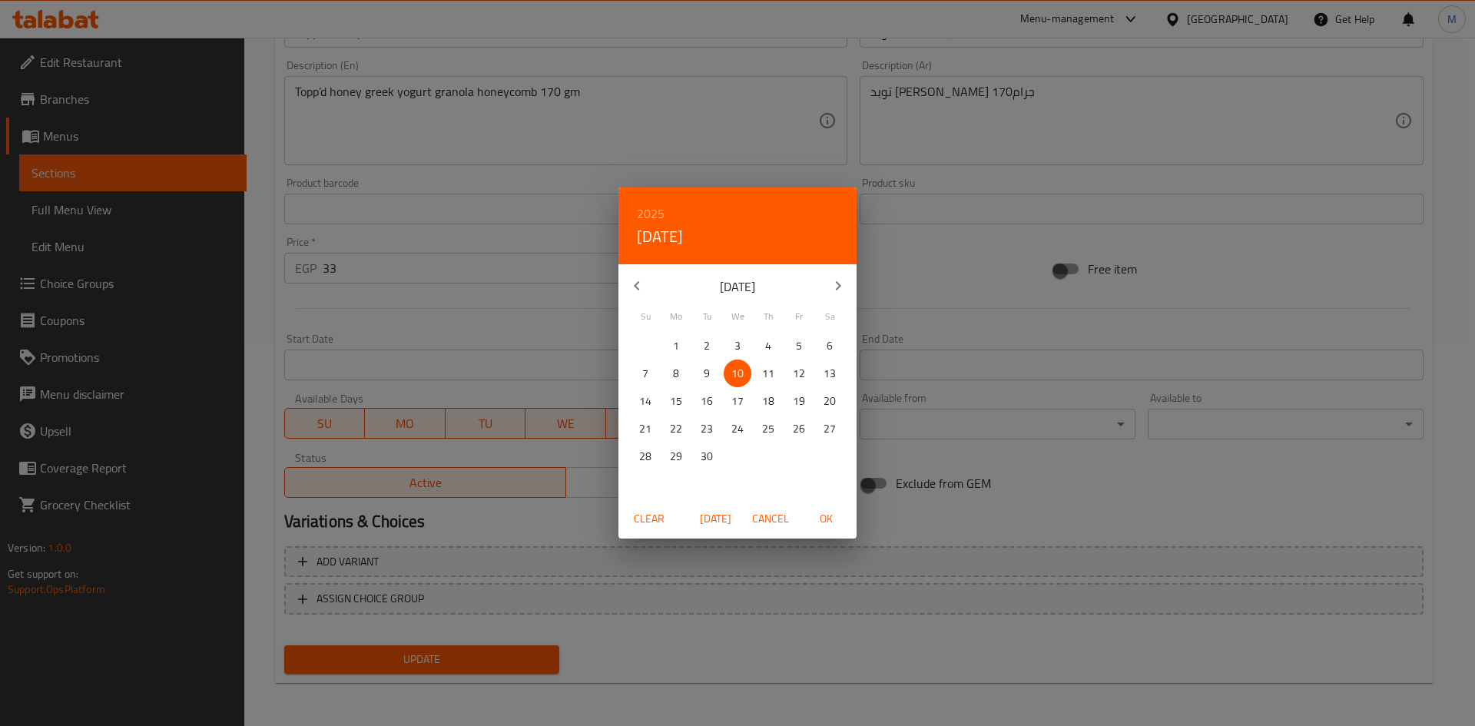
click at [773, 372] on p "11" at bounding box center [768, 373] width 12 height 19
click at [836, 525] on span "OK" at bounding box center [825, 518] width 37 height 19
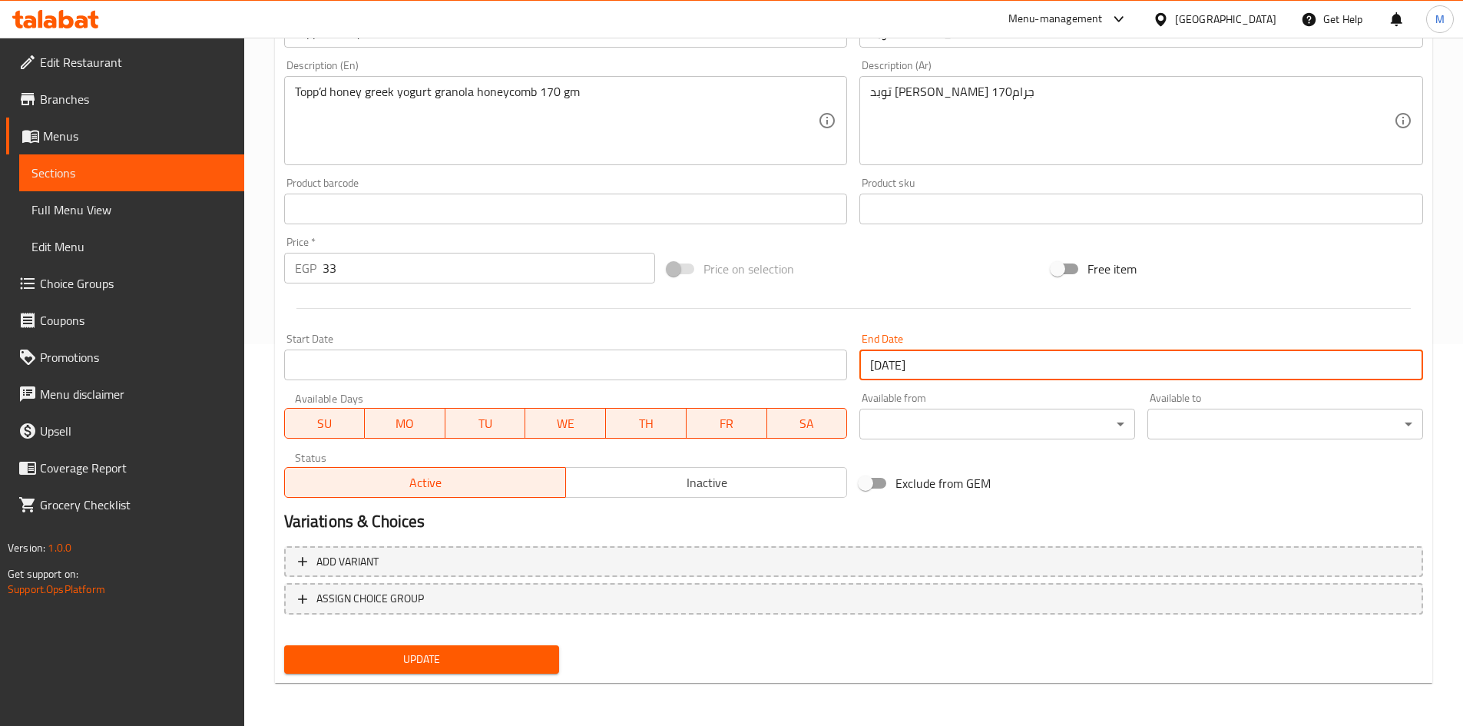
click at [1214, 344] on body "​ Menu-management Egypt Get Help M Edit Restaurant Branches Menus Sections Full…" at bounding box center [731, 0] width 1463 height 688
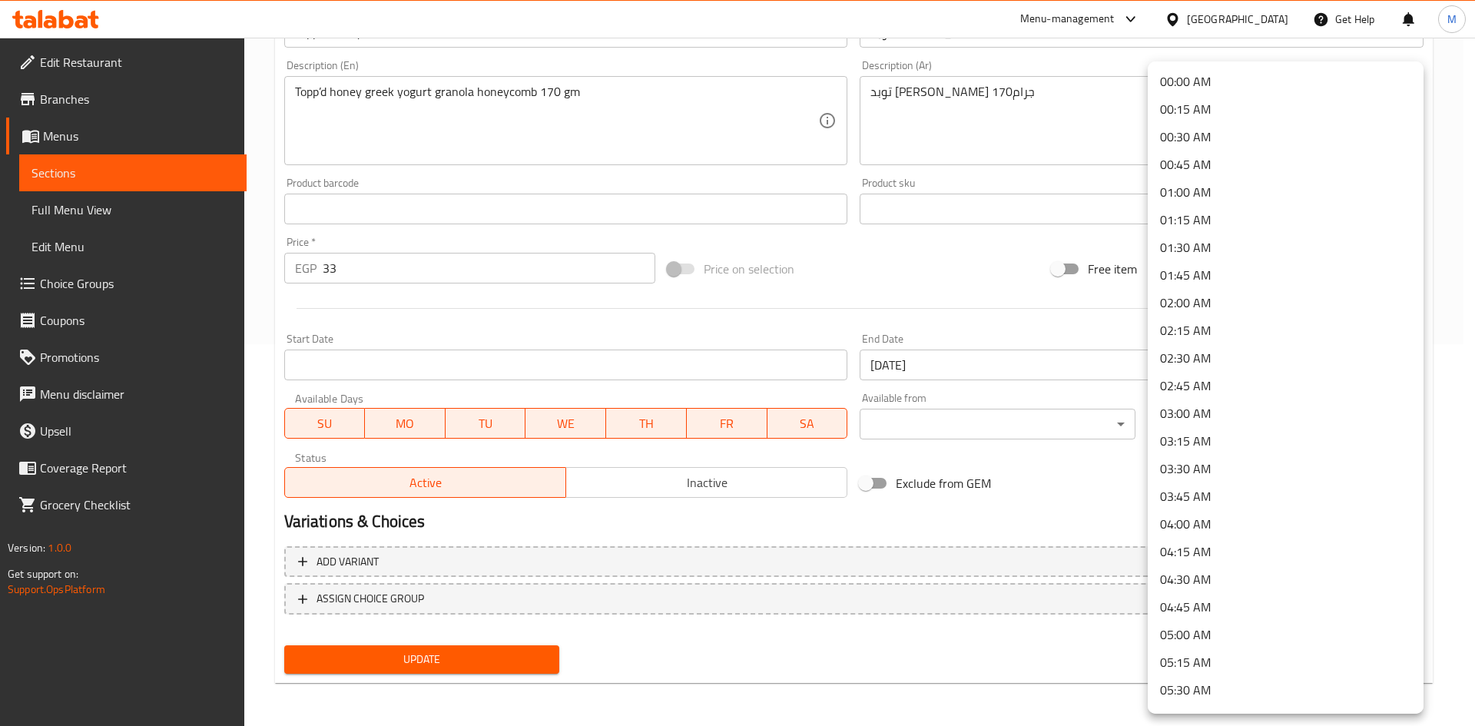
click at [982, 362] on div at bounding box center [737, 363] width 1475 height 726
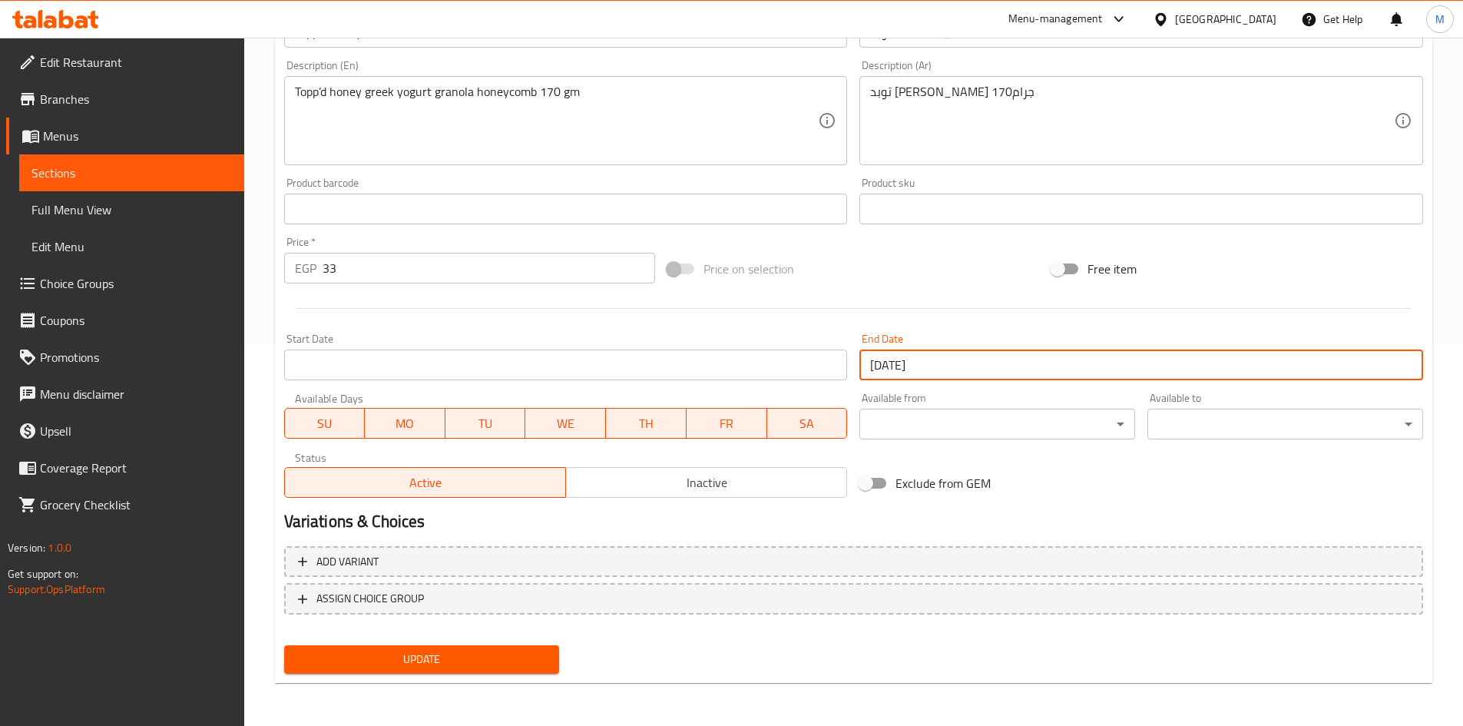
click at [947, 365] on input "11-09-2025" at bounding box center [1141, 364] width 564 height 31
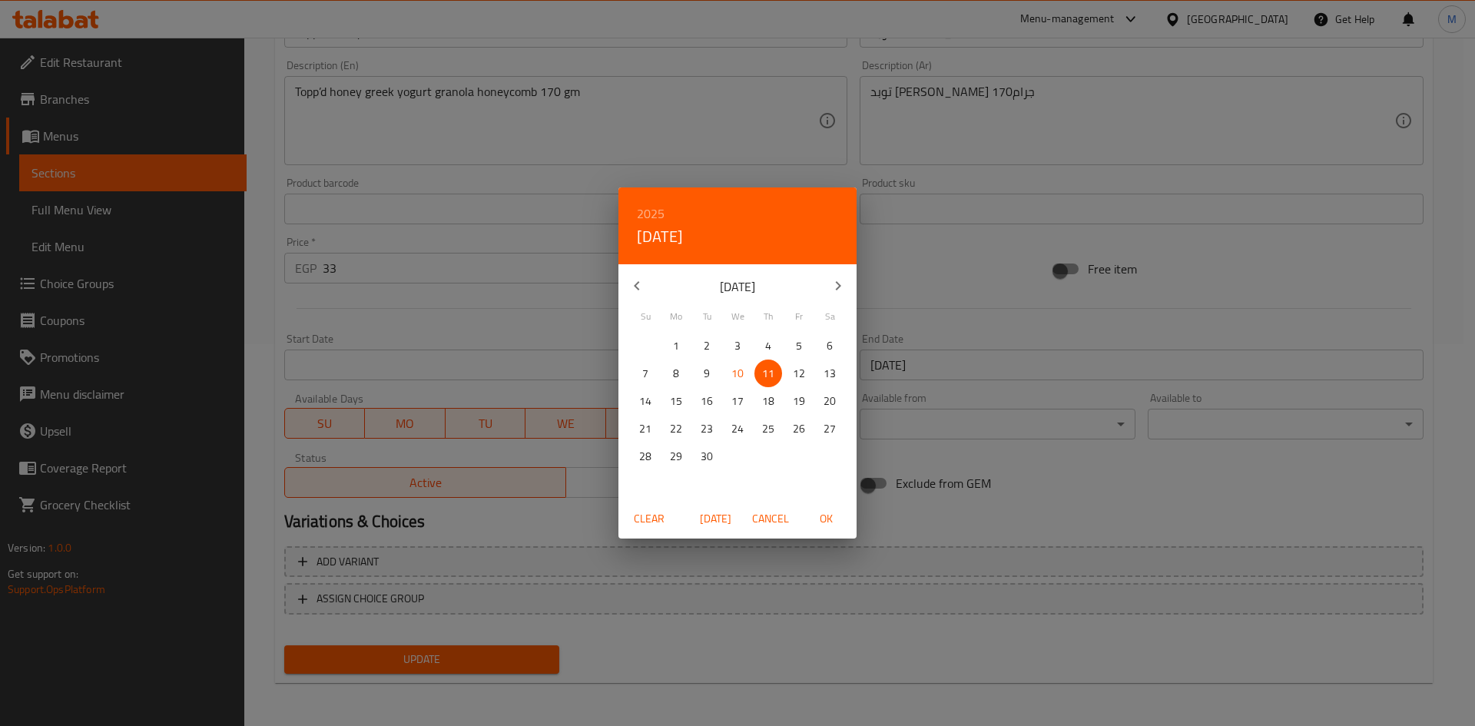
click at [737, 371] on p "10" at bounding box center [737, 373] width 12 height 19
click at [817, 523] on span "OK" at bounding box center [825, 518] width 37 height 19
type input "10-09-2025"
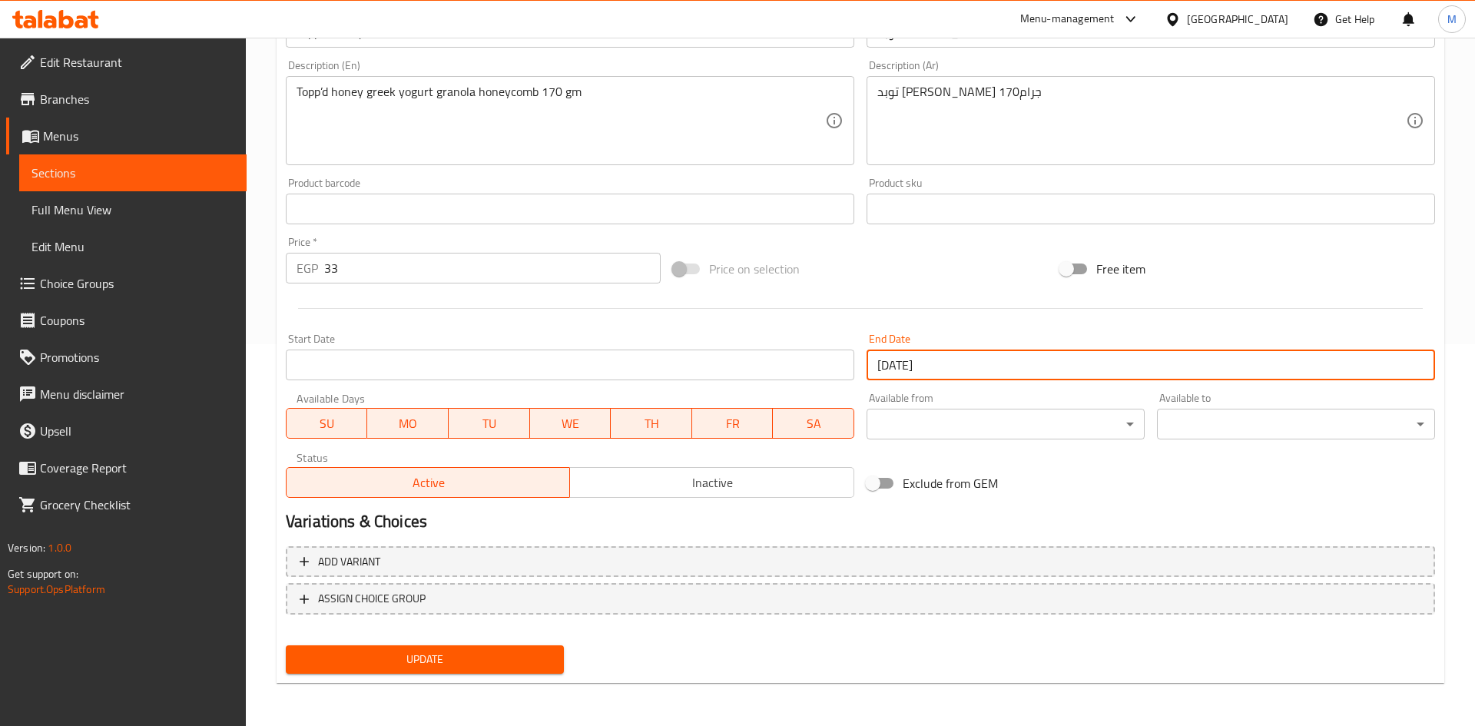
click at [1230, 344] on body "​ Menu-management Egypt Get Help M Edit Restaurant Branches Menus Sections Full…" at bounding box center [737, 0] width 1475 height 688
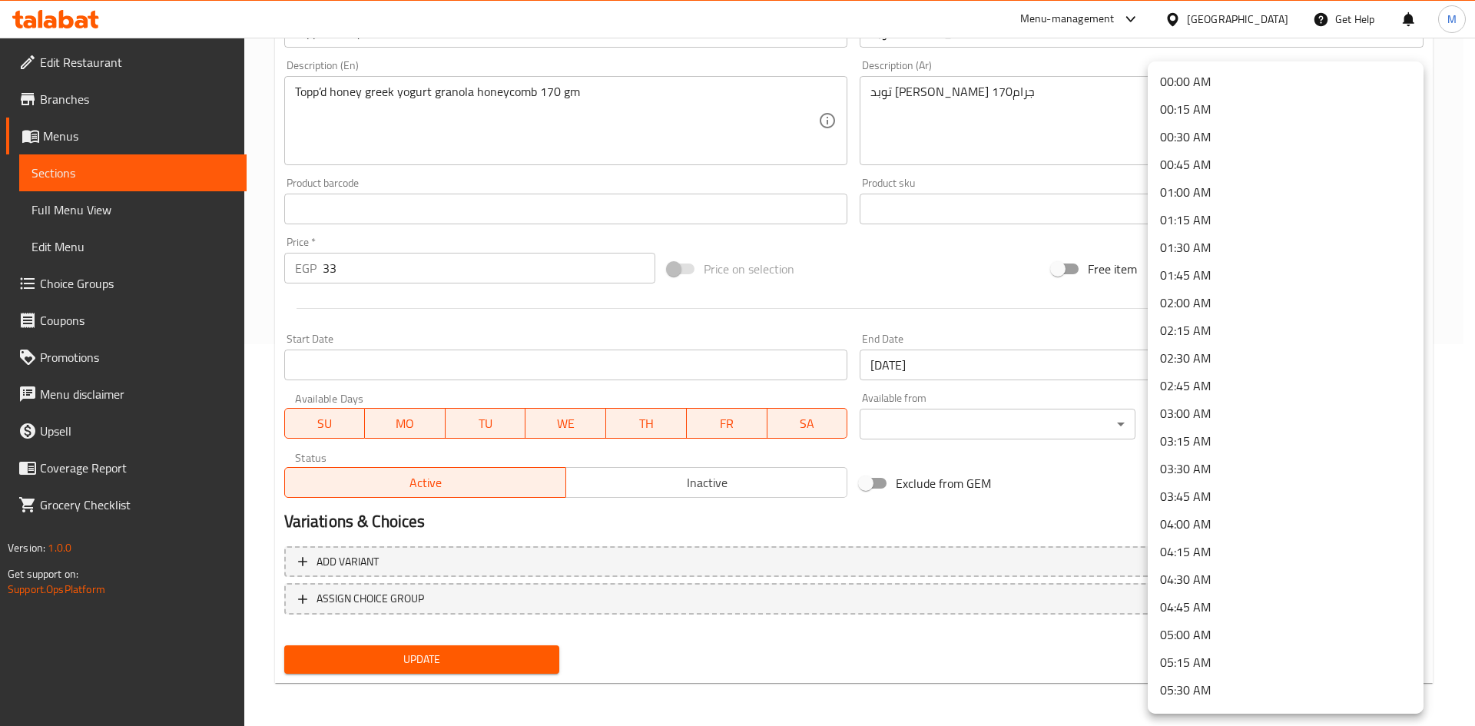
click at [1196, 91] on li "00:00 AM" at bounding box center [1285, 82] width 276 height 28
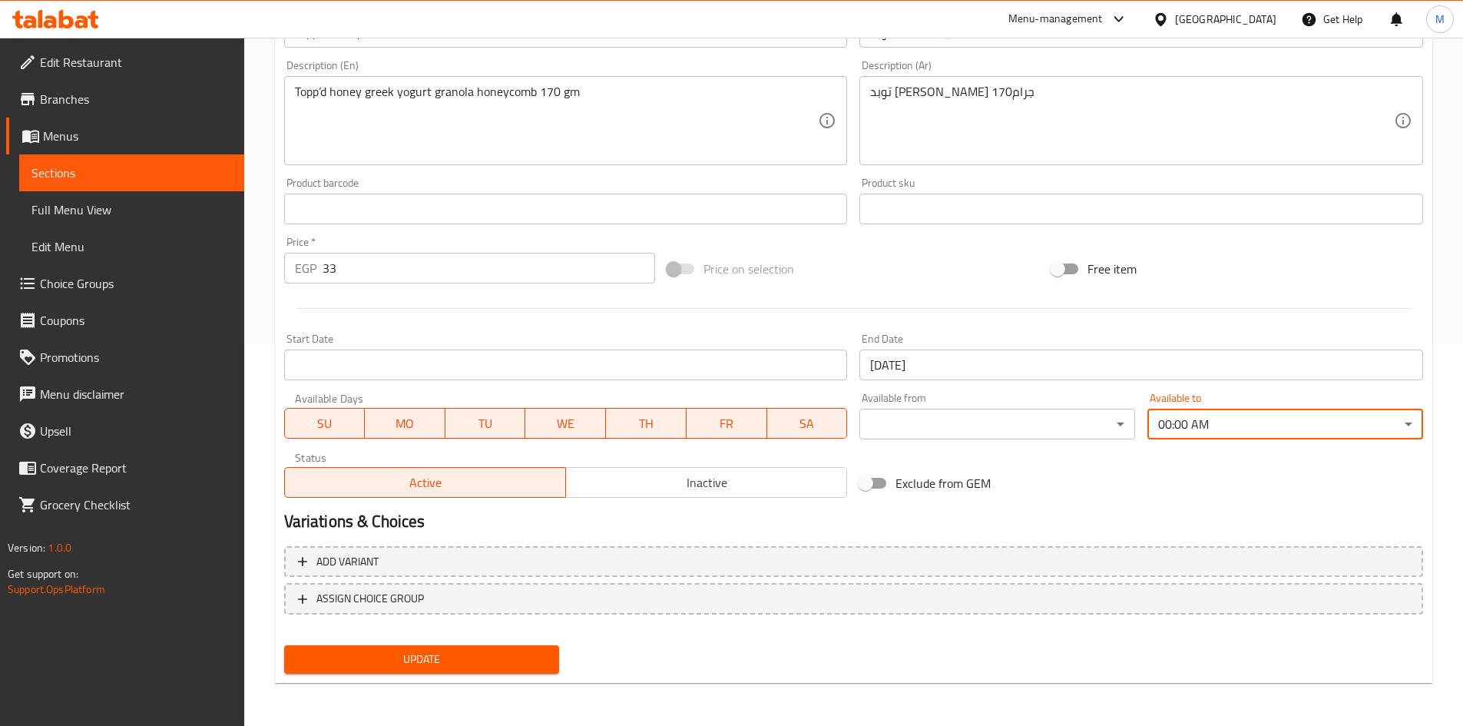
click at [462, 660] on span "Update" at bounding box center [421, 659] width 251 height 19
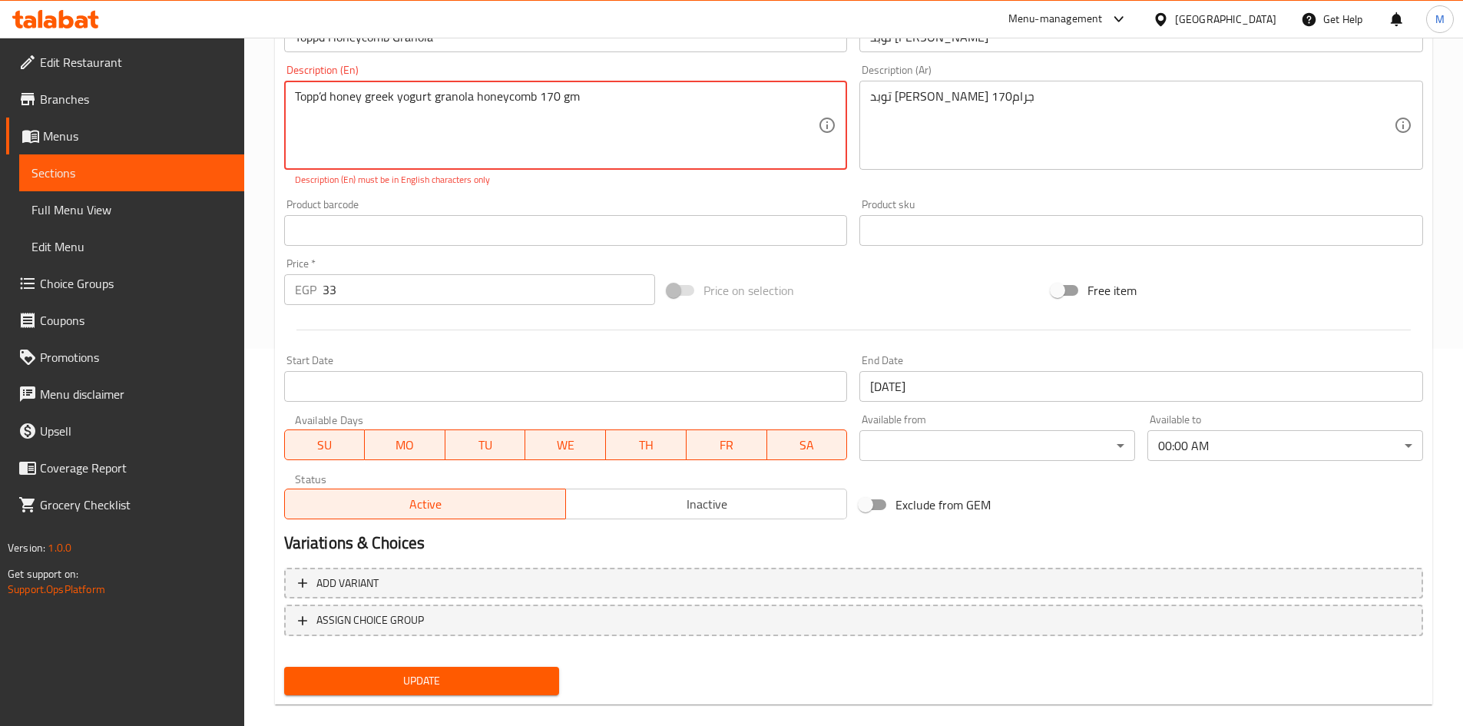
scroll to position [74, 0]
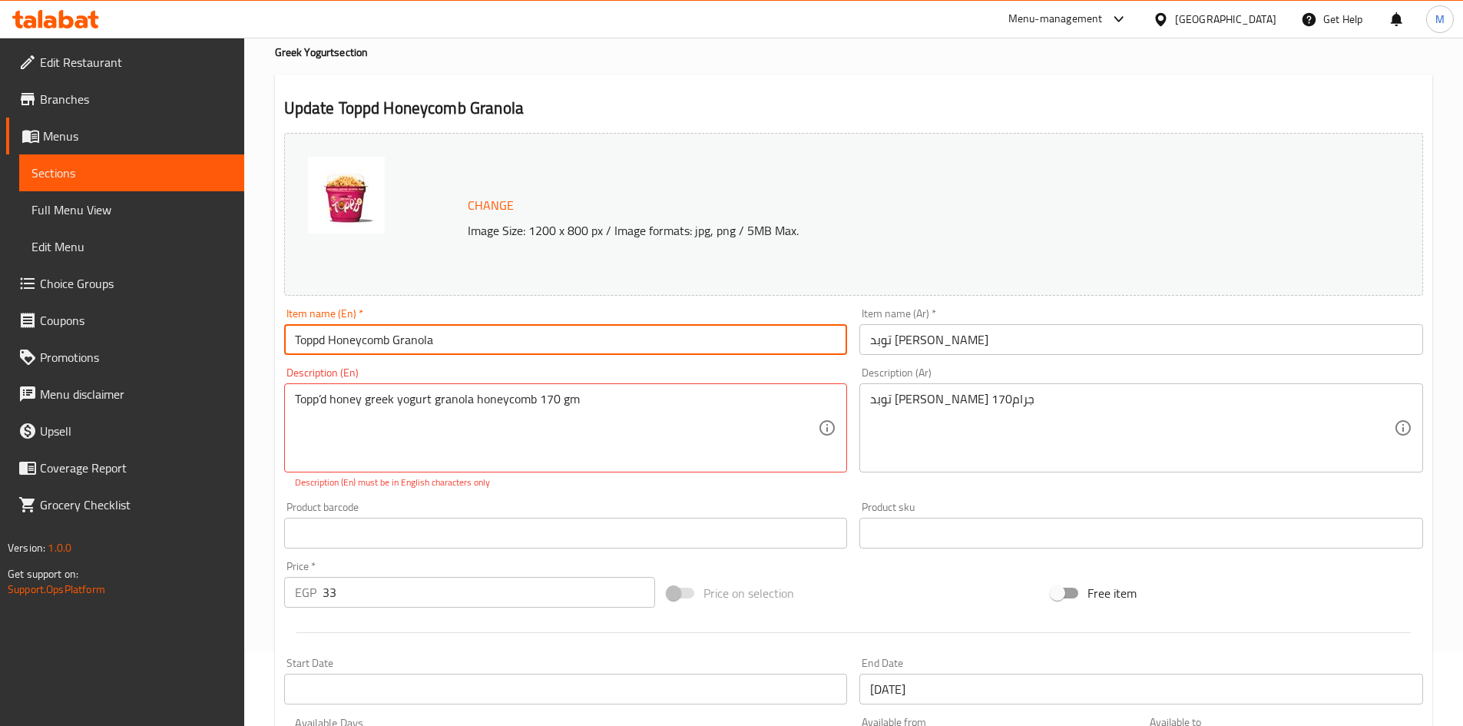
drag, startPoint x: 457, startPoint y: 342, endPoint x: 250, endPoint y: 324, distance: 208.1
click at [250, 324] on div "Home / Restaurants management / Menus / Sections / item / update Greek Yogurt s…" at bounding box center [853, 506] width 1219 height 1087
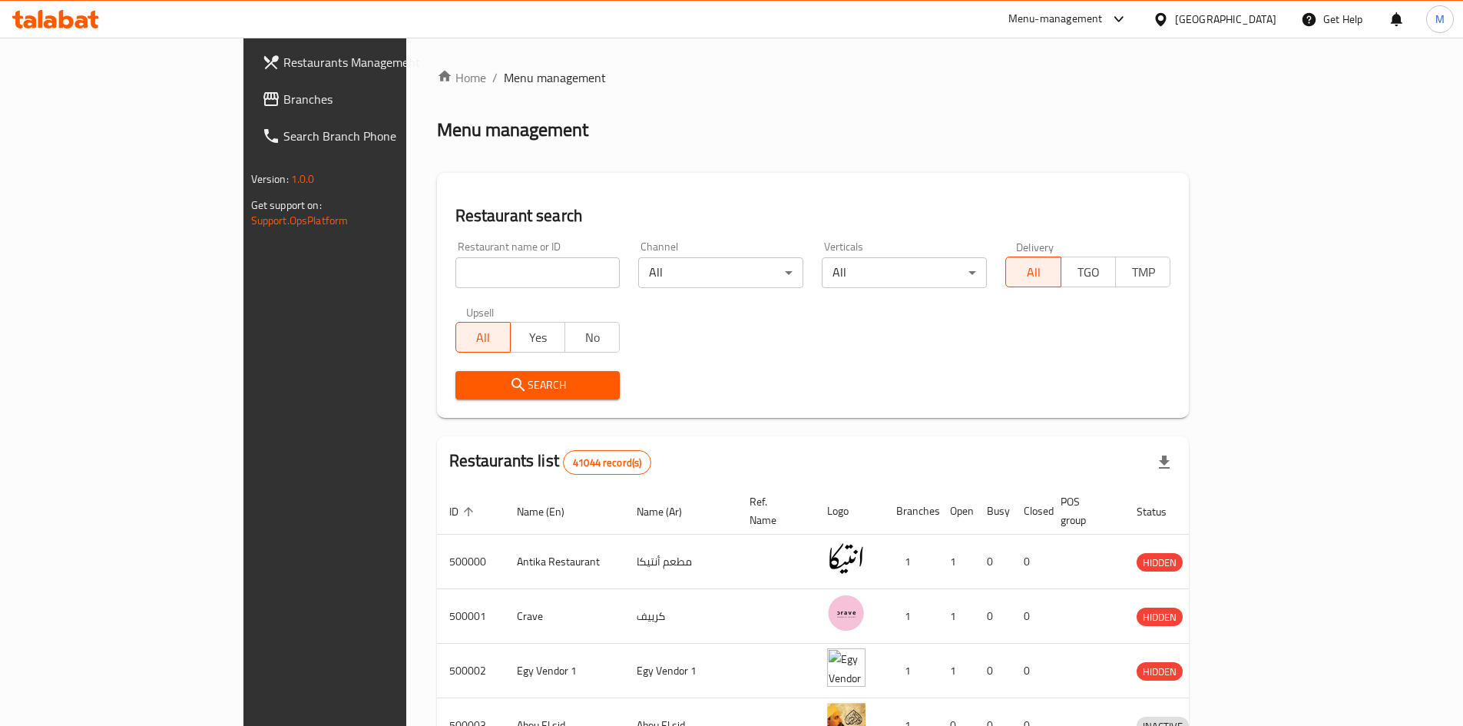
click at [504, 81] on span "Menu management" at bounding box center [555, 77] width 102 height 18
click at [283, 68] on span "Restaurants Management" at bounding box center [379, 62] width 192 height 18
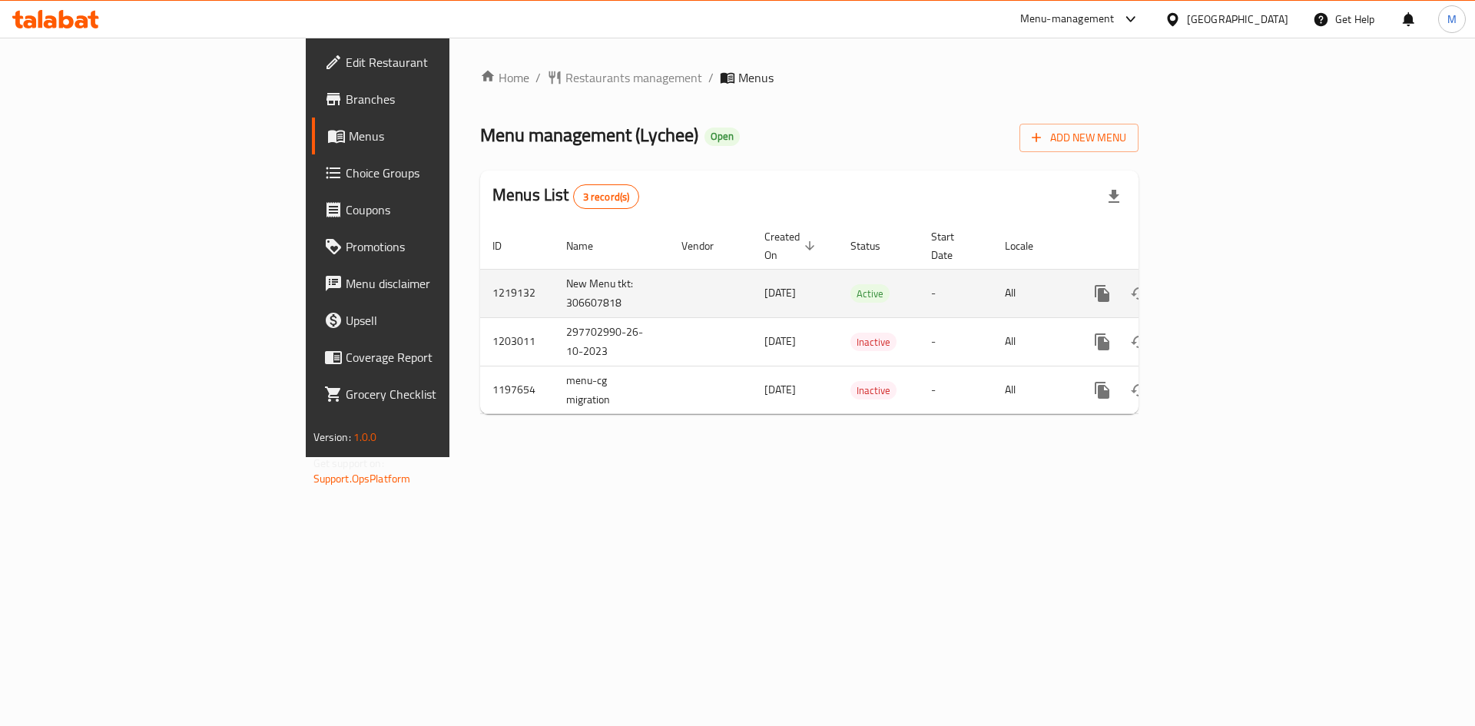
click at [1222, 284] on icon "enhanced table" at bounding box center [1212, 293] width 18 height 18
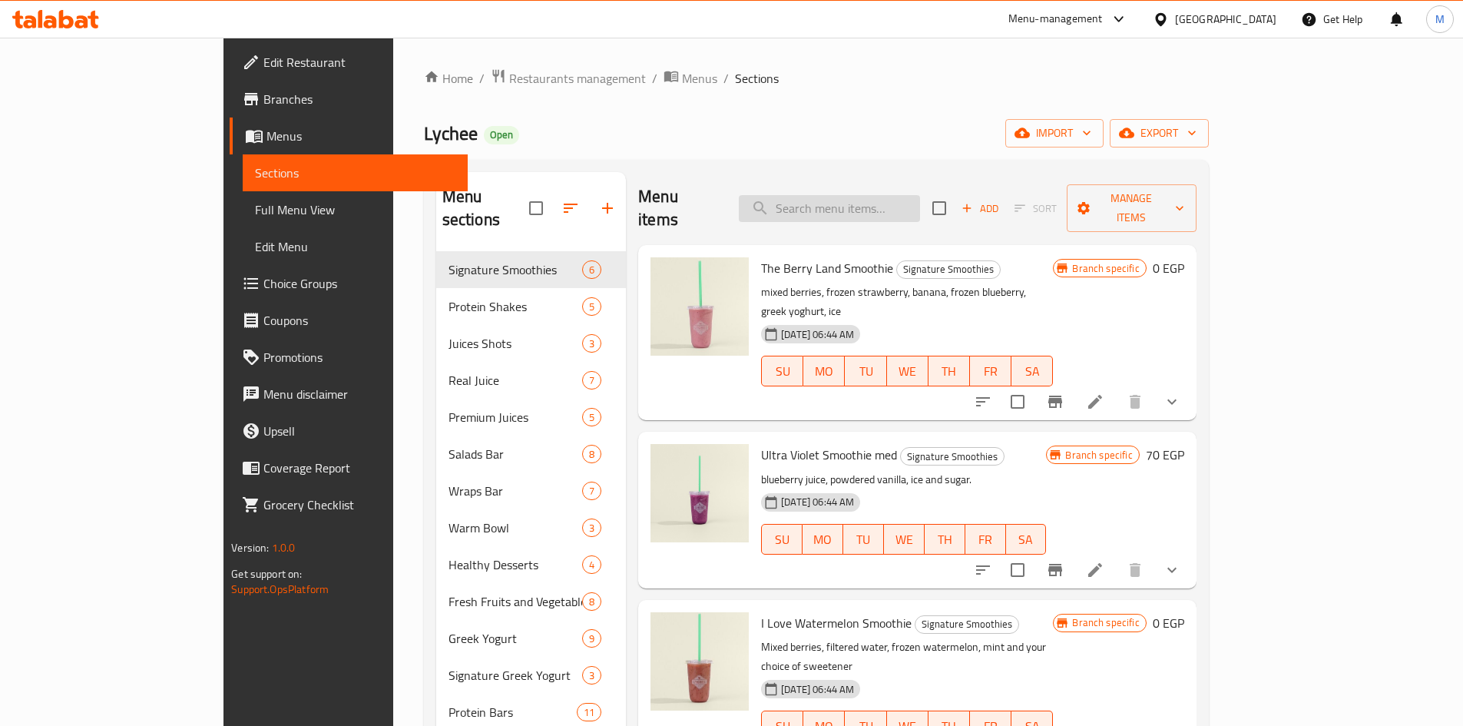
click at [874, 198] on input "search" at bounding box center [829, 208] width 181 height 27
paste input "Toppd Honeycomb Granola"
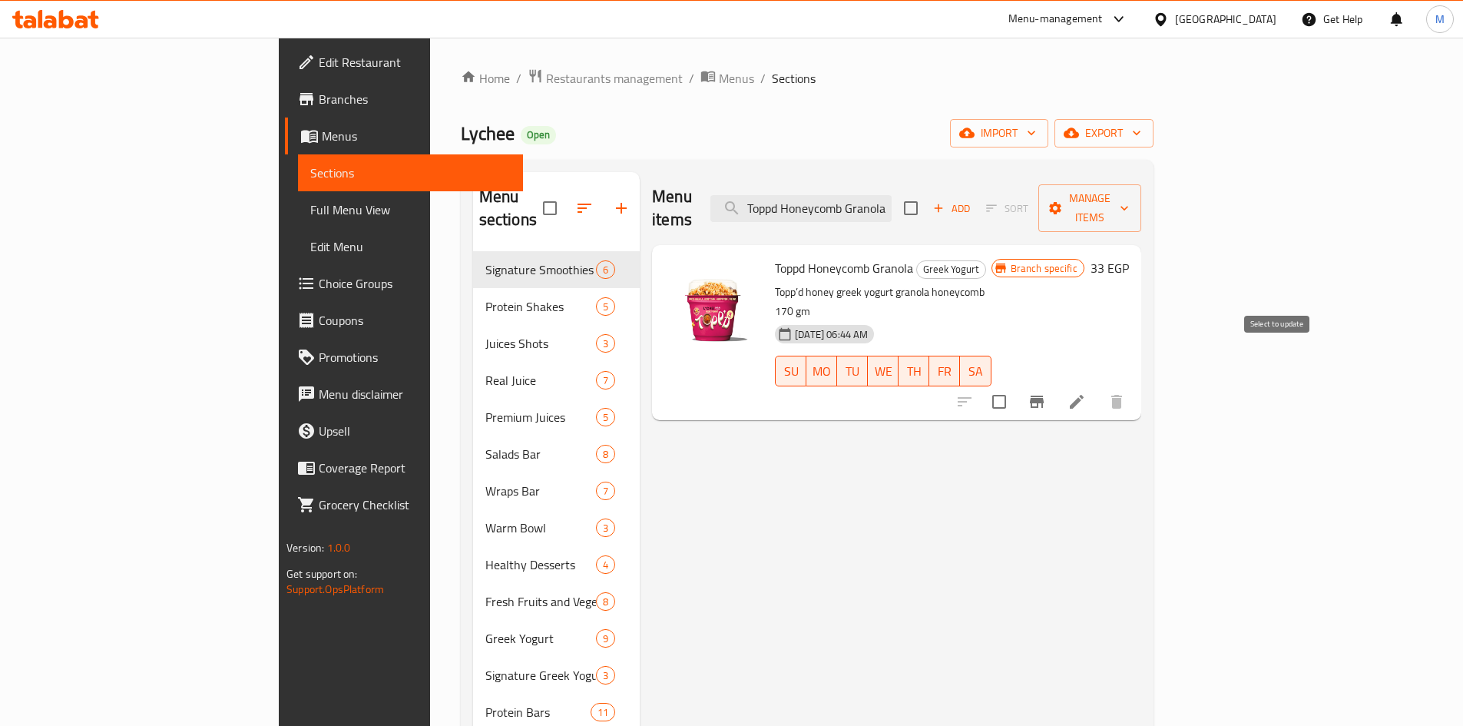
type input "Toppd Honeycomb Granola"
drag, startPoint x: 1289, startPoint y: 359, endPoint x: 1300, endPoint y: 343, distance: 19.2
click at [1015, 386] on input "checkbox" at bounding box center [999, 402] width 32 height 32
checkbox input "true"
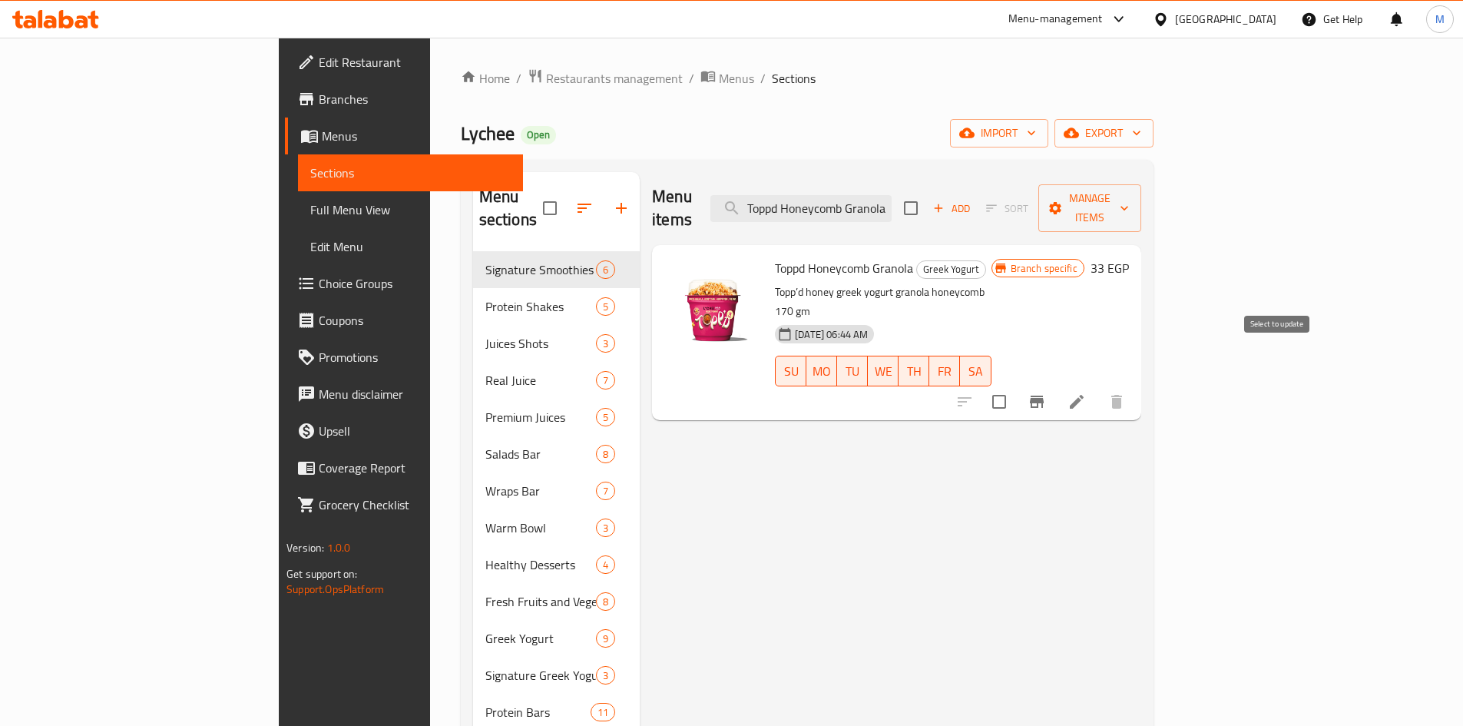
scroll to position [0, 0]
click at [1129, 196] on span "Manage items" at bounding box center [1090, 208] width 78 height 38
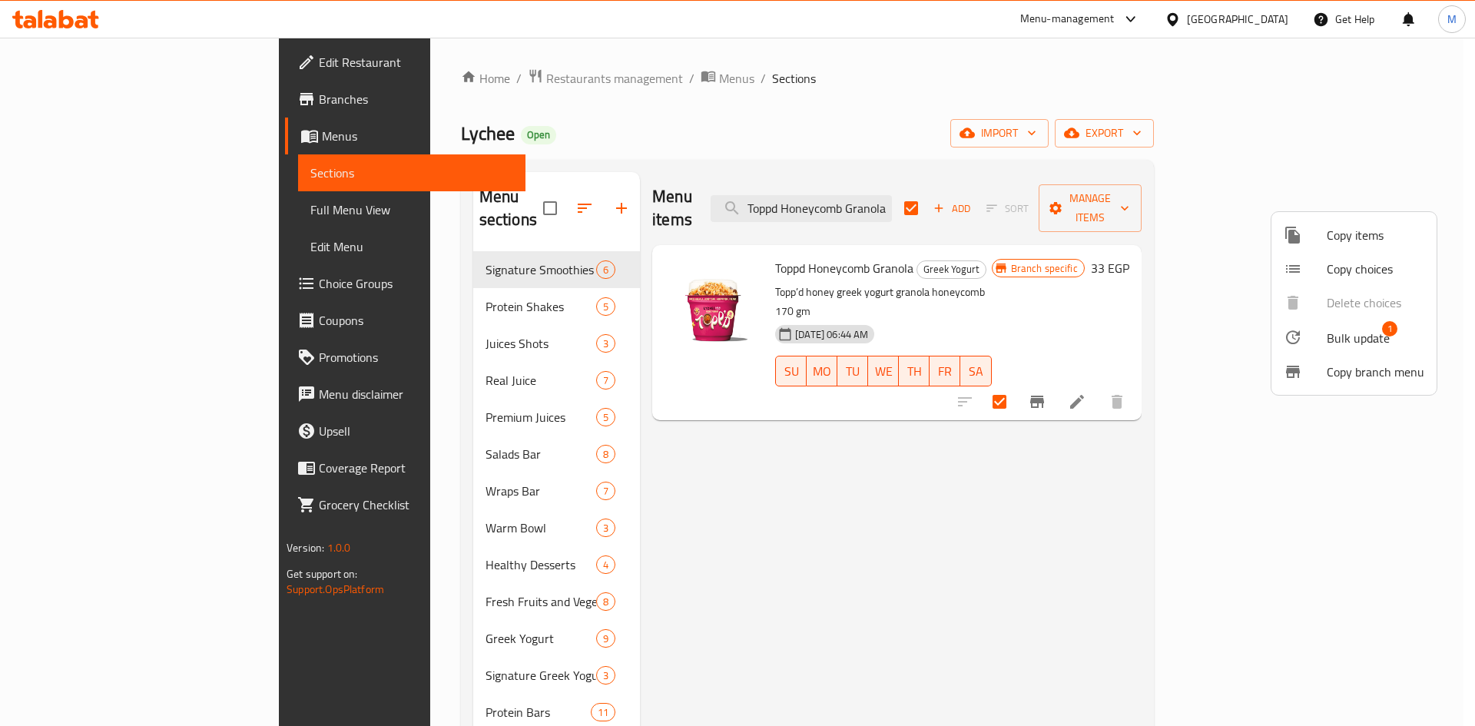
click at [1365, 339] on span "Bulk update" at bounding box center [1357, 338] width 63 height 18
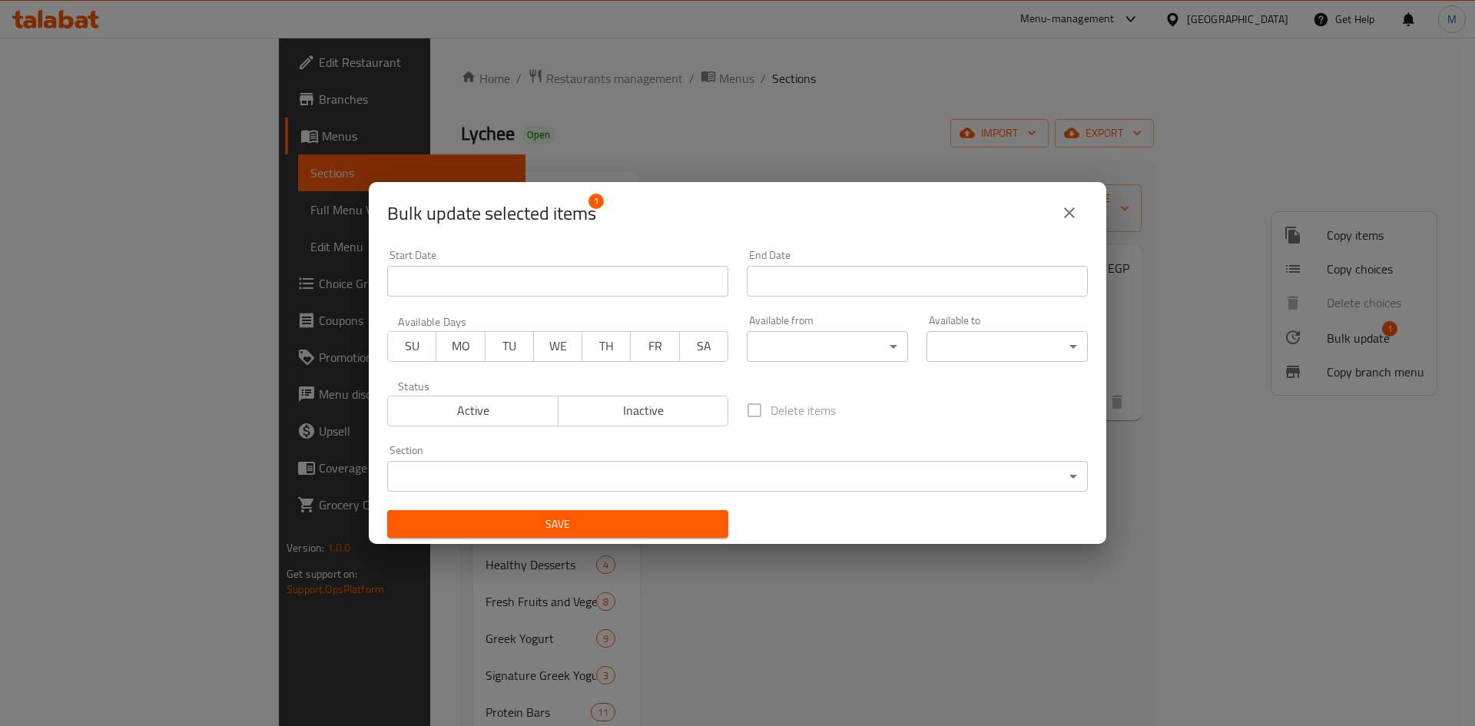
click at [862, 300] on div "End Date End Date" at bounding box center [916, 272] width 359 height 65
click at [855, 283] on input "Start Date" at bounding box center [916, 281] width 341 height 31
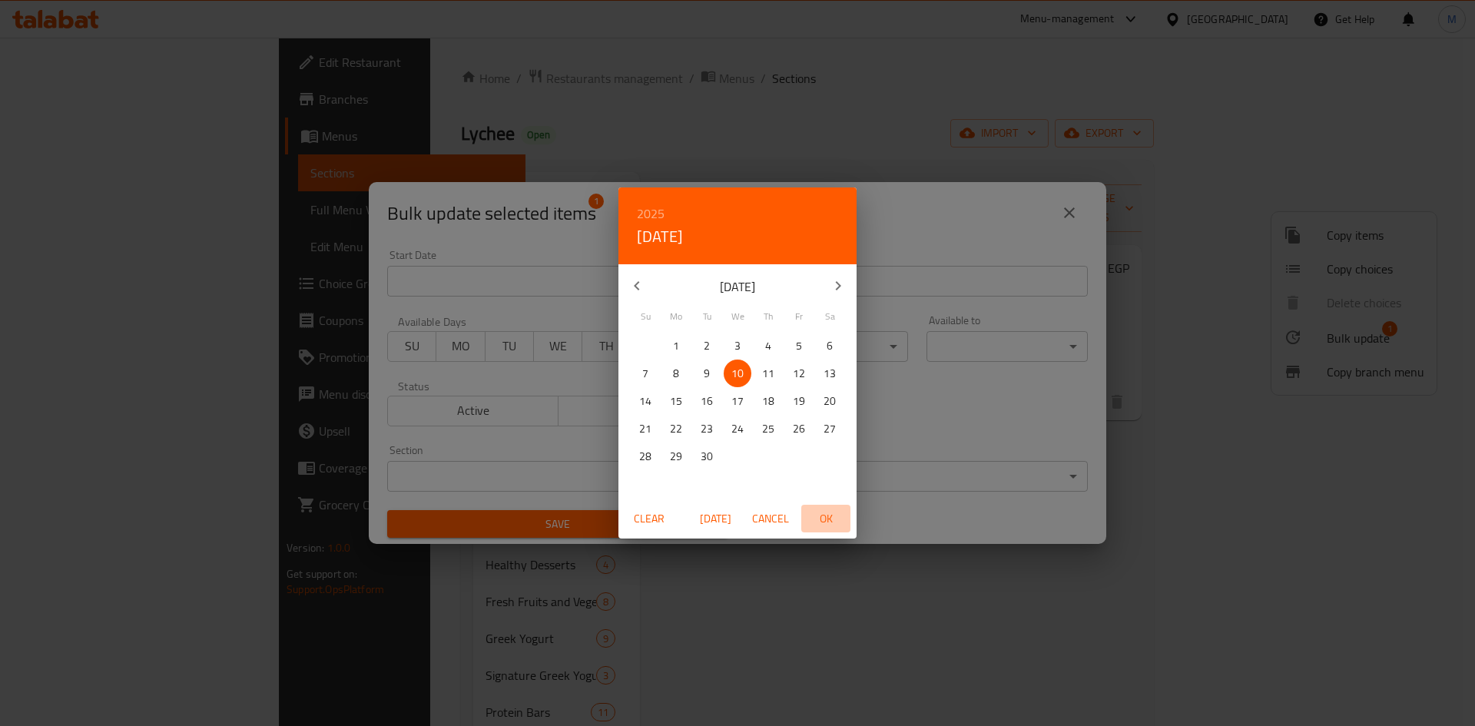
click at [822, 524] on span "OK" at bounding box center [825, 518] width 37 height 19
type input "[DATE]"
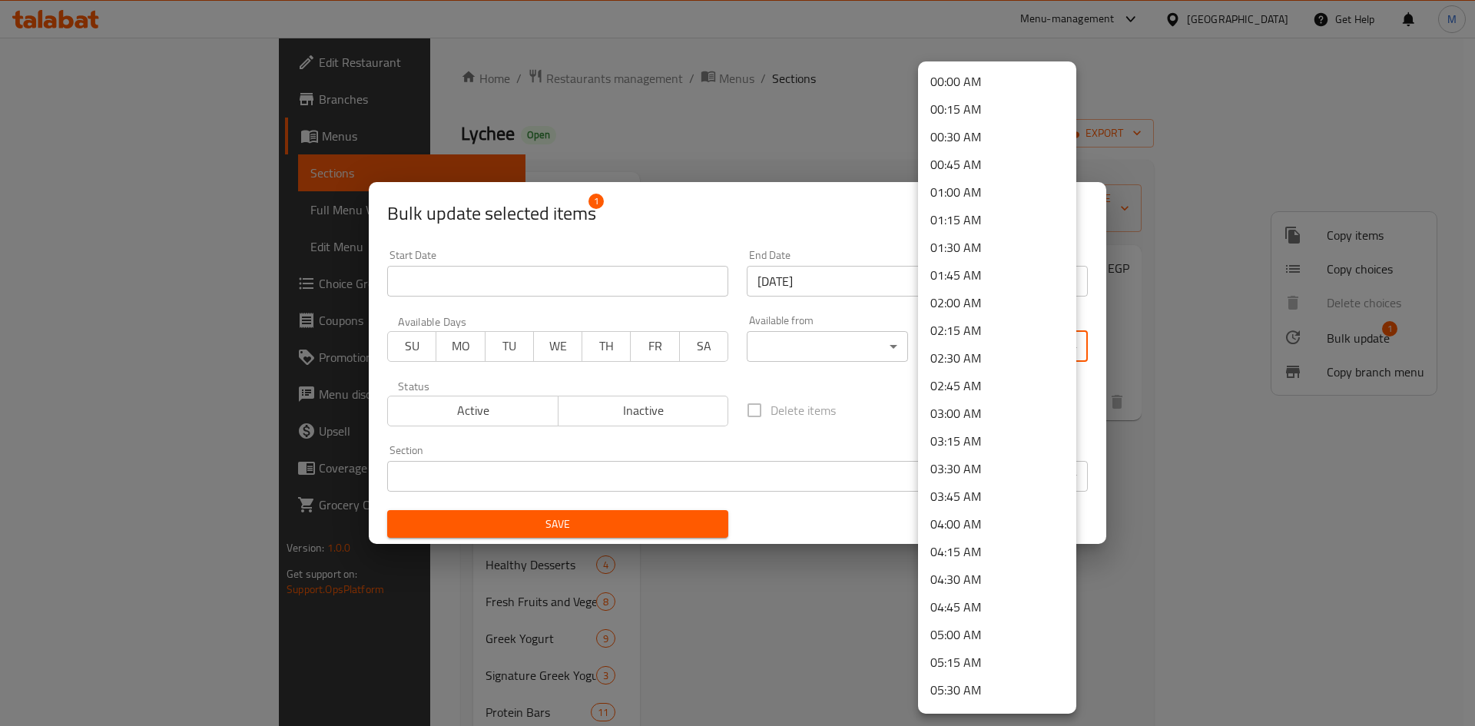
click at [978, 346] on body "​ Menu-management [GEOGRAPHIC_DATA] Get Help M Edit Restaurant Branches Menus S…" at bounding box center [737, 382] width 1475 height 688
click at [969, 83] on li "00:00 AM" at bounding box center [997, 82] width 158 height 28
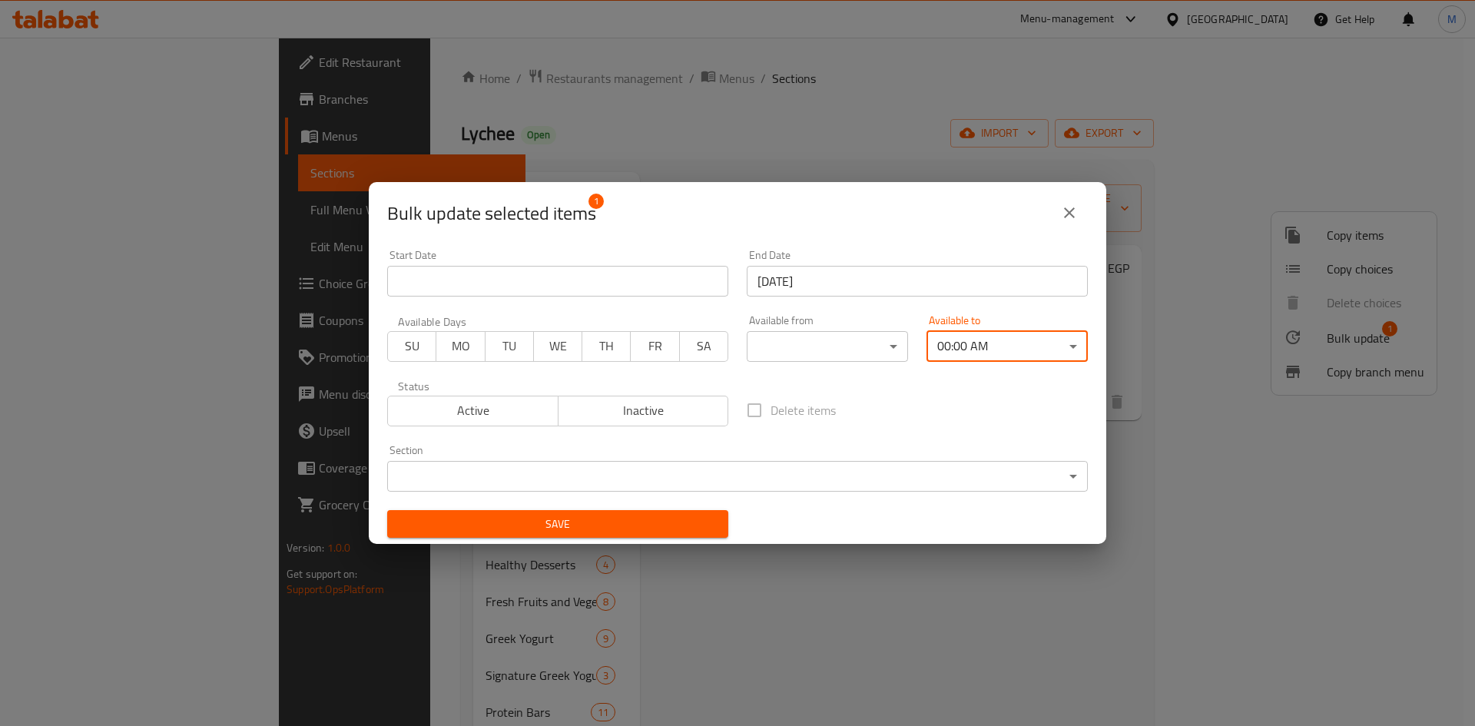
click at [1077, 209] on icon "close" at bounding box center [1069, 213] width 18 height 18
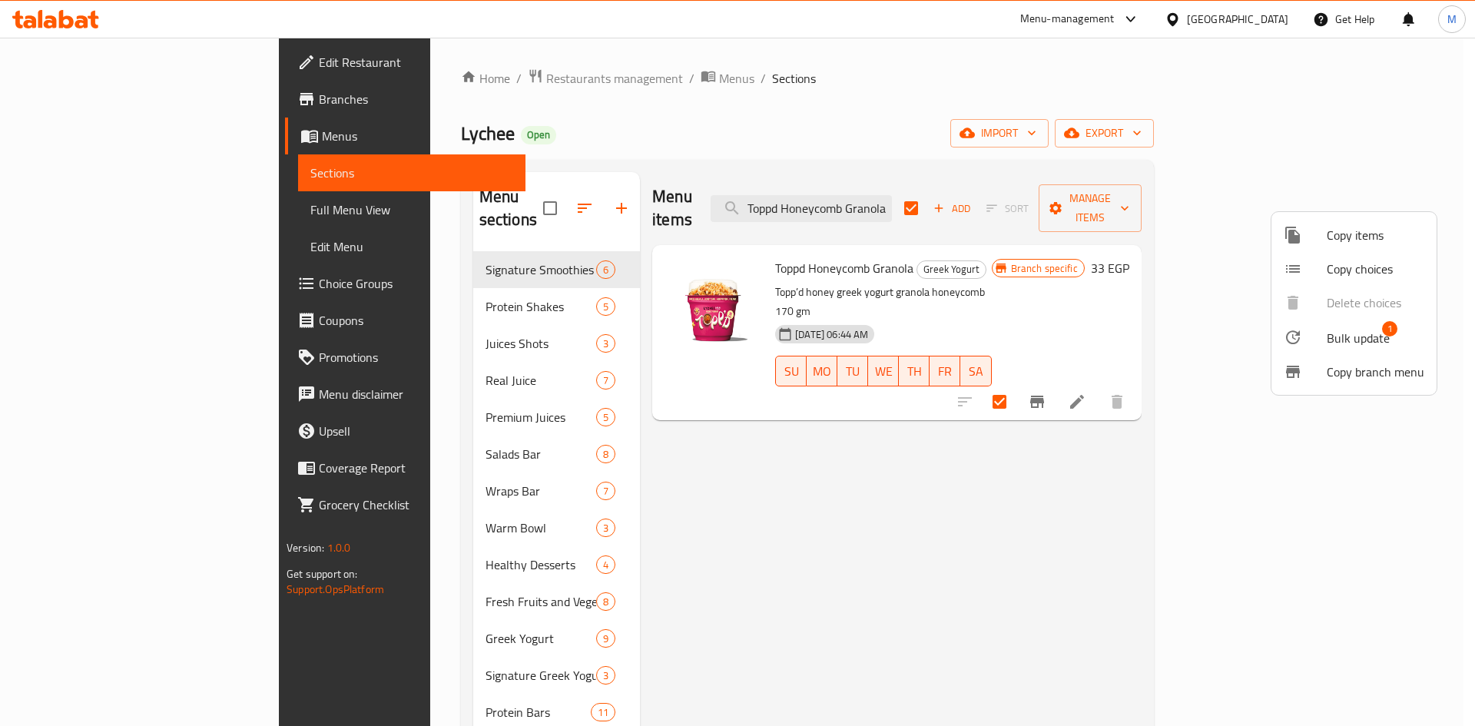
click at [1354, 337] on span "Bulk update" at bounding box center [1357, 338] width 63 height 18
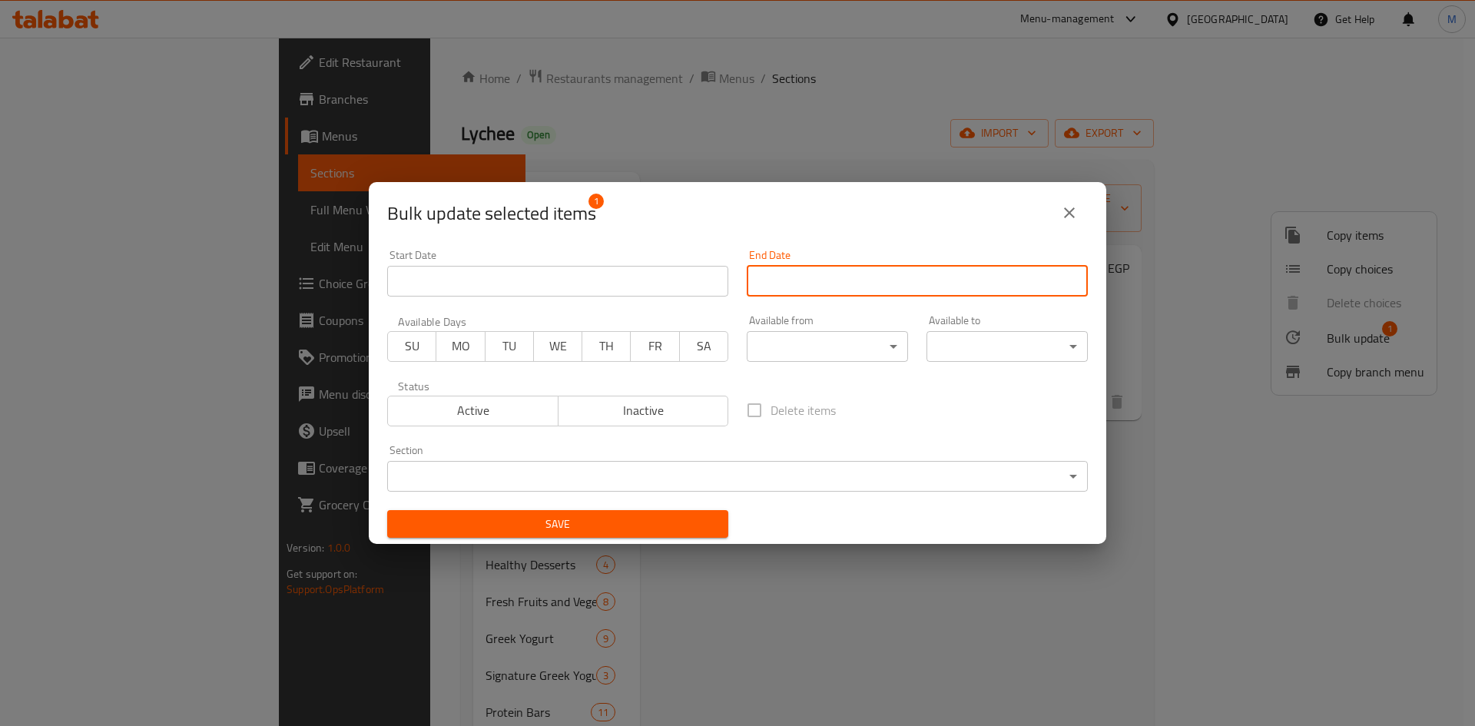
click at [806, 269] on input "Start Date" at bounding box center [916, 281] width 341 height 31
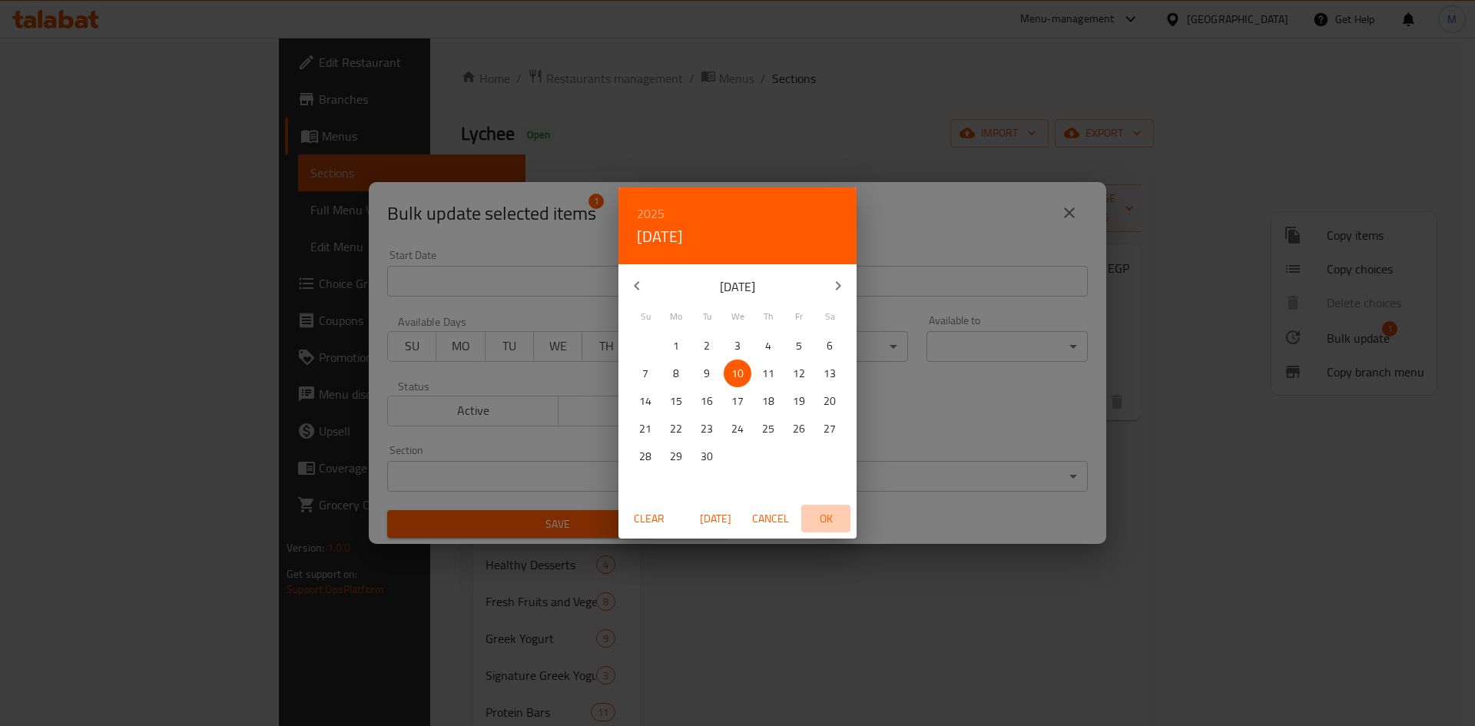
click at [842, 520] on span "OK" at bounding box center [825, 518] width 37 height 19
type input "[DATE]"
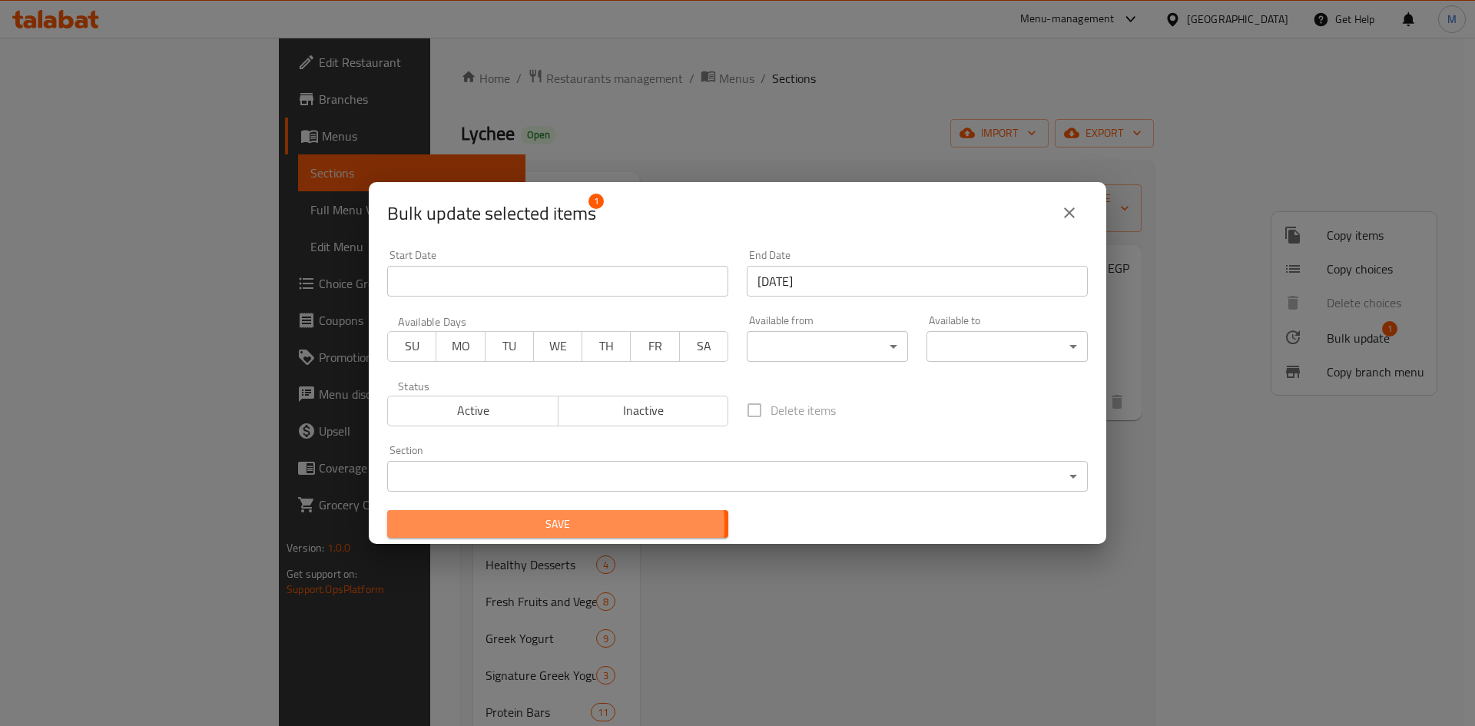
click at [525, 525] on span "Save" at bounding box center [557, 524] width 316 height 19
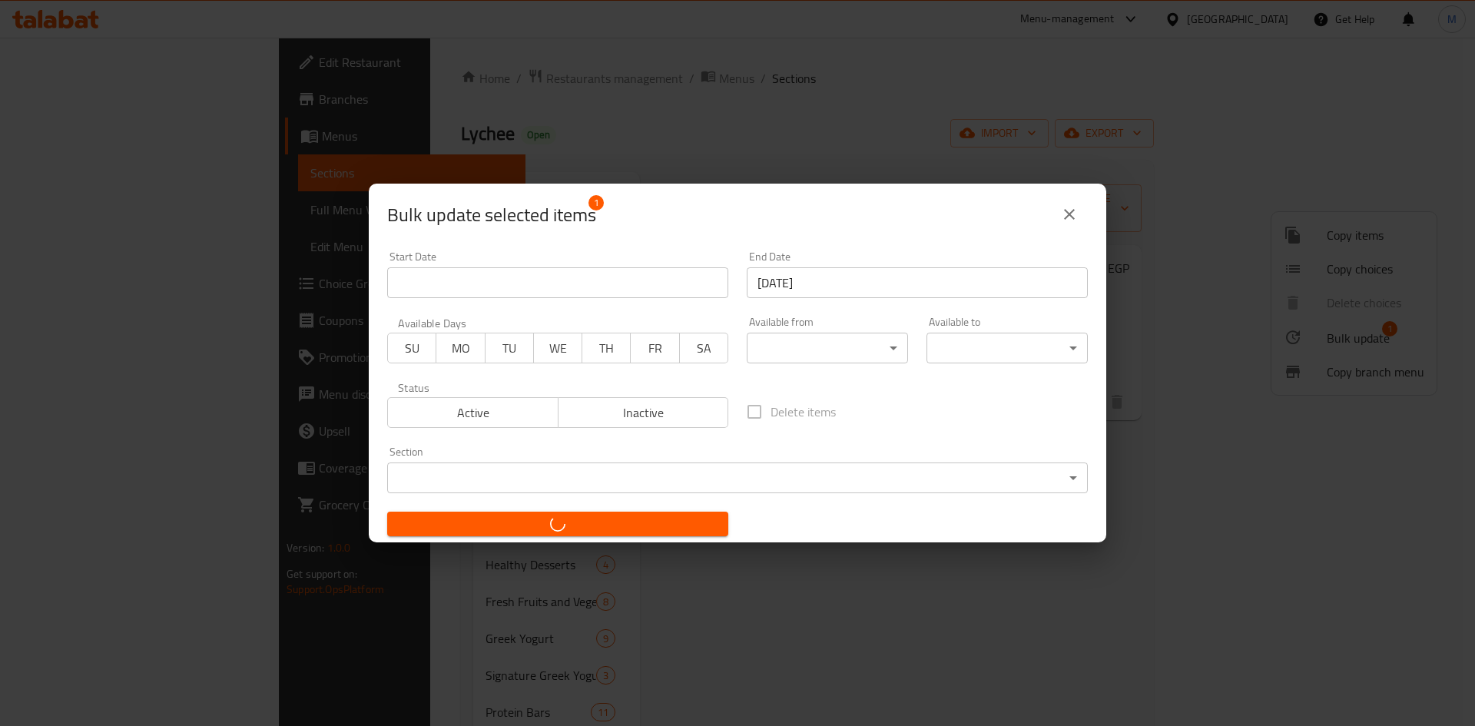
checkbox input "false"
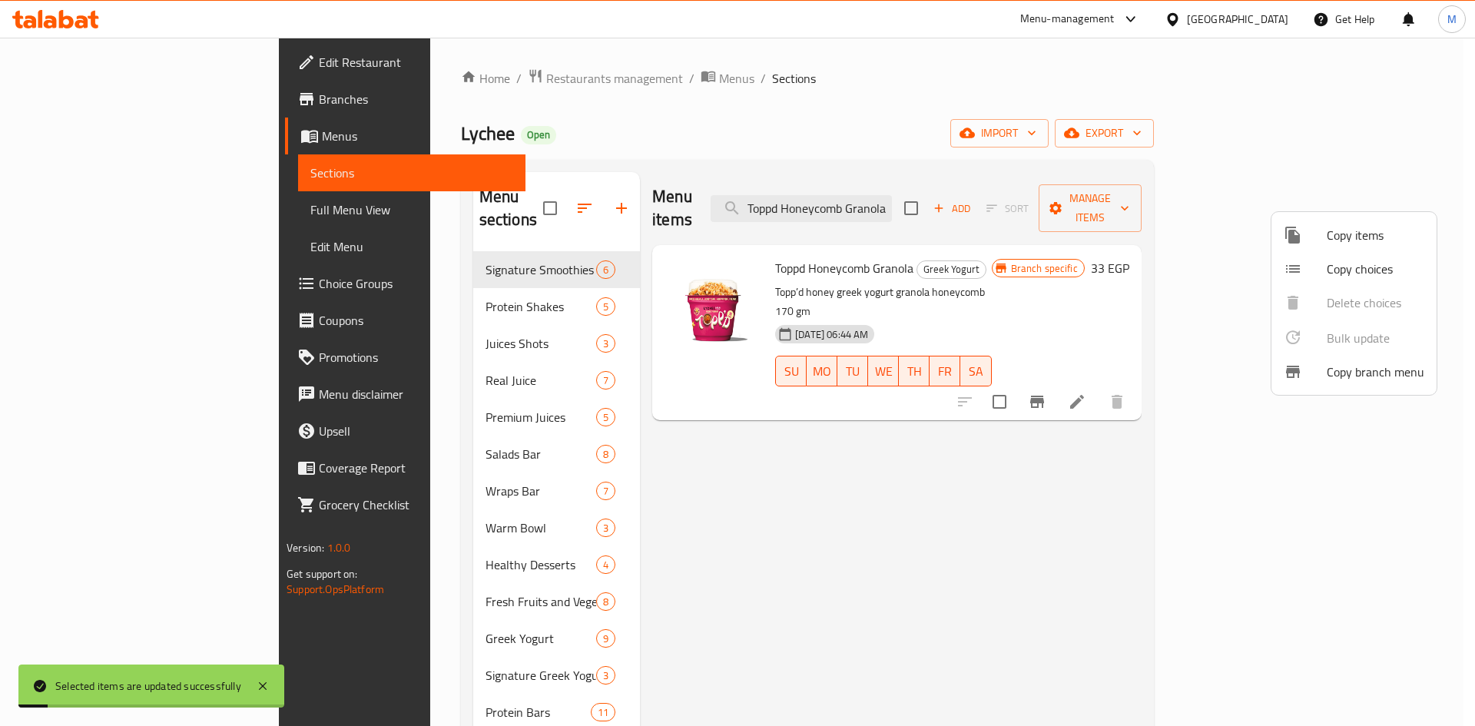
click at [1130, 478] on div at bounding box center [737, 363] width 1475 height 726
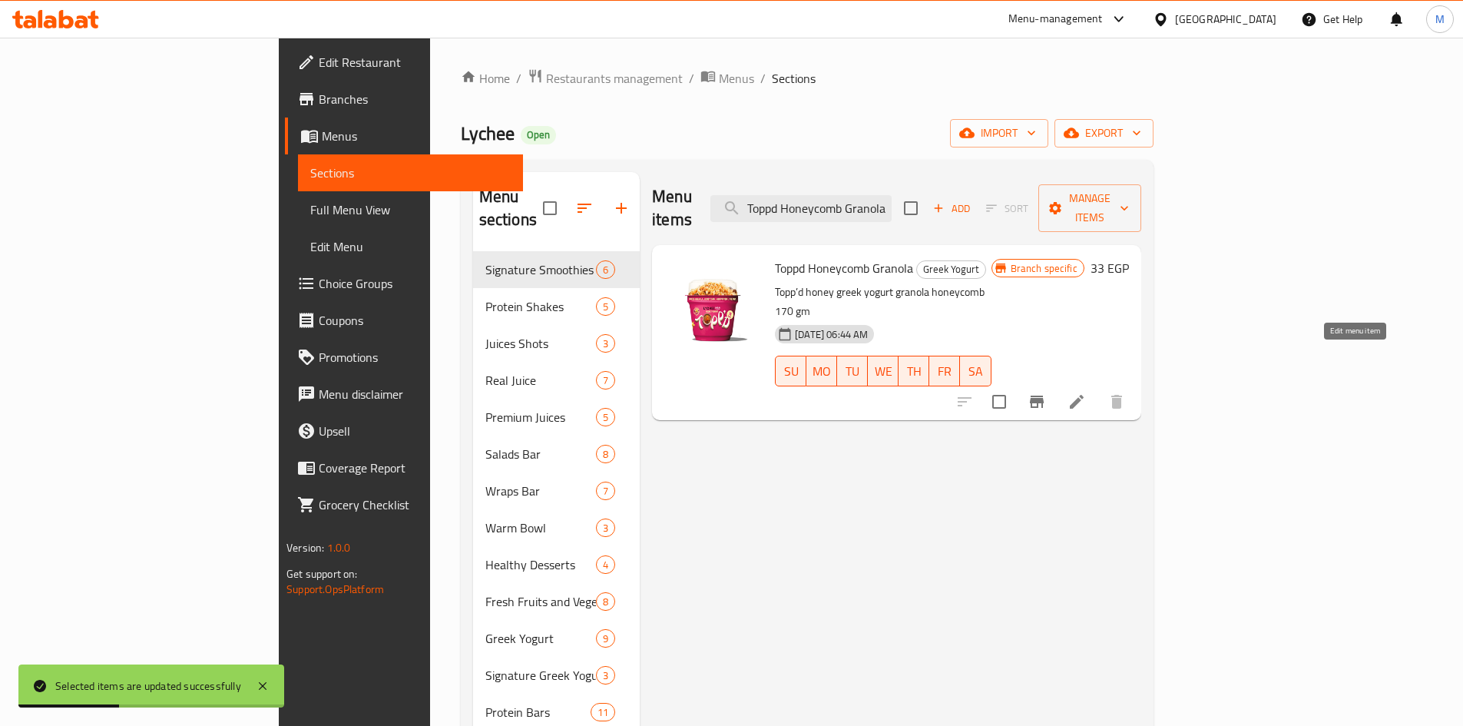
click at [1086, 392] on icon at bounding box center [1076, 401] width 18 height 18
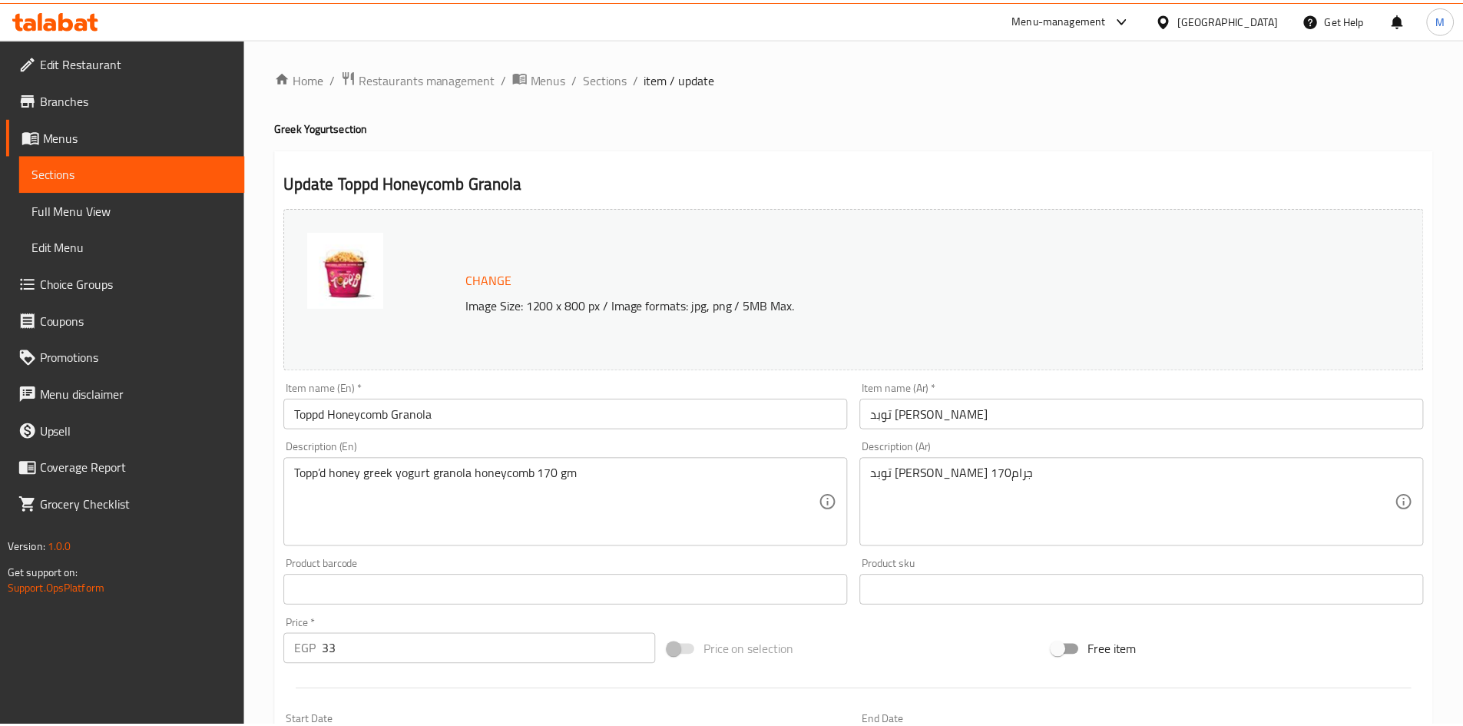
scroll to position [382, 0]
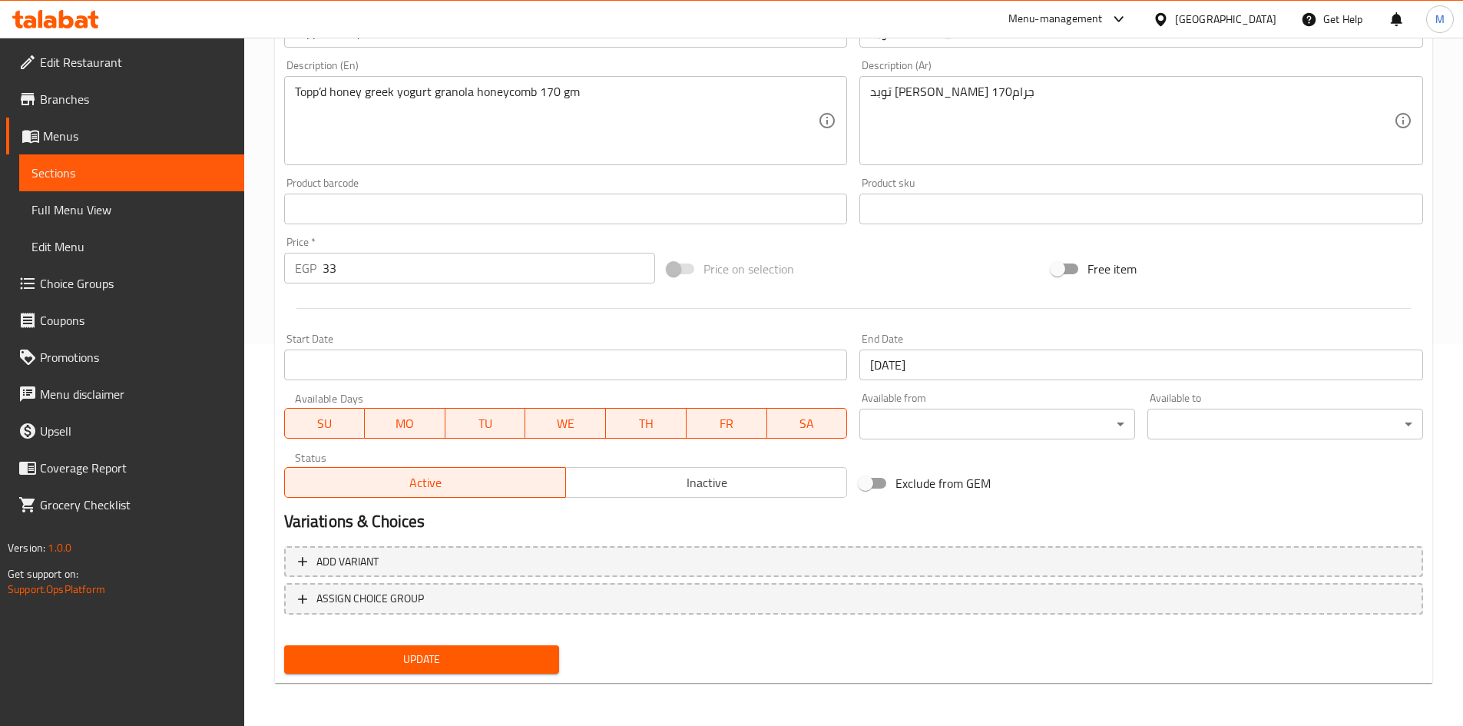
drag, startPoint x: 419, startPoint y: 668, endPoint x: 433, endPoint y: 670, distance: 14.8
click at [419, 668] on span "Update" at bounding box center [421, 659] width 251 height 19
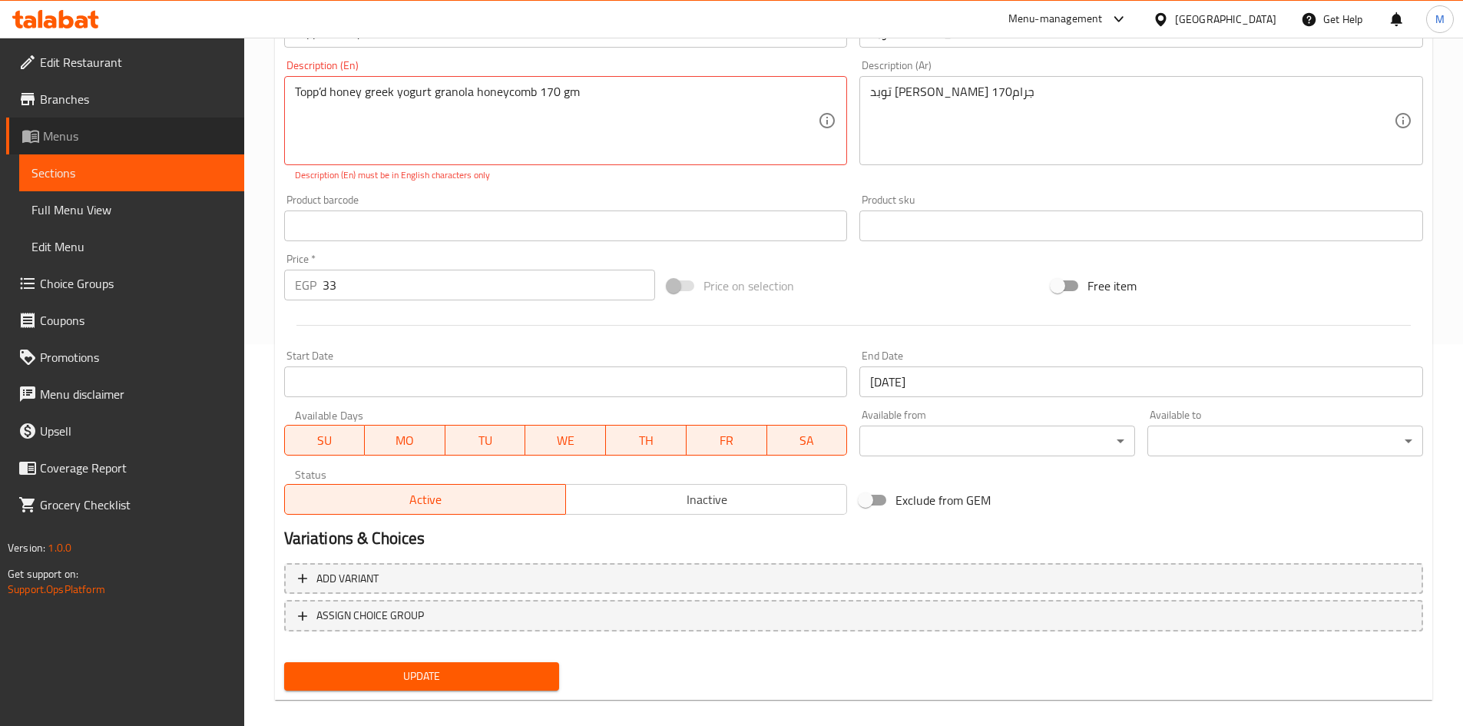
click at [60, 131] on span "Menus" at bounding box center [137, 136] width 189 height 18
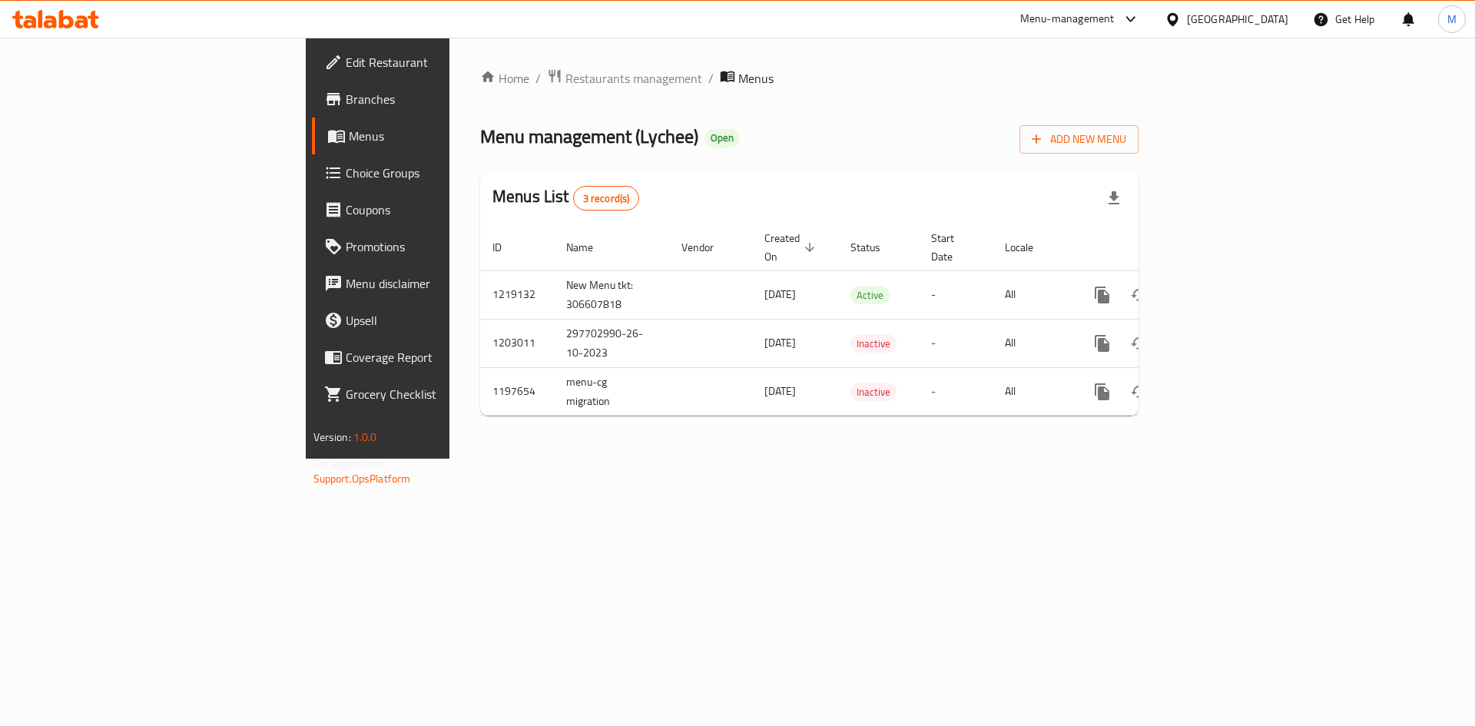
click at [346, 101] on span "Branches" at bounding box center [443, 99] width 194 height 18
